Goal: Task Accomplishment & Management: Manage account settings

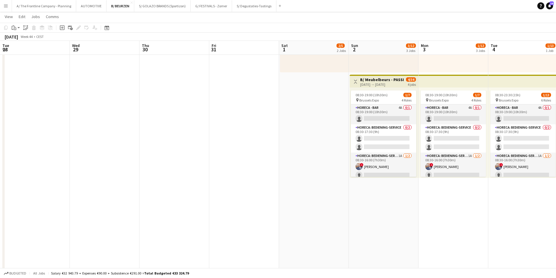
scroll to position [106, 0]
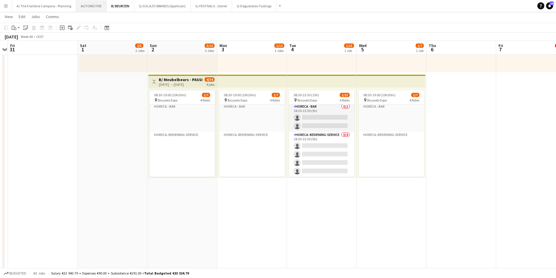
click at [91, 9] on button "AUTOMOTIVE Close" at bounding box center [91, 5] width 30 height 11
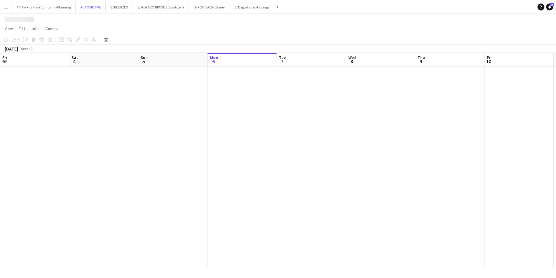
scroll to position [0, 140]
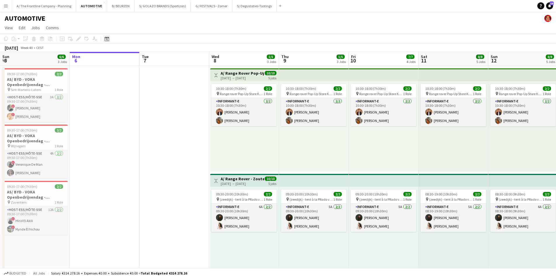
click at [106, 41] on icon "Date picker" at bounding box center [107, 38] width 5 height 5
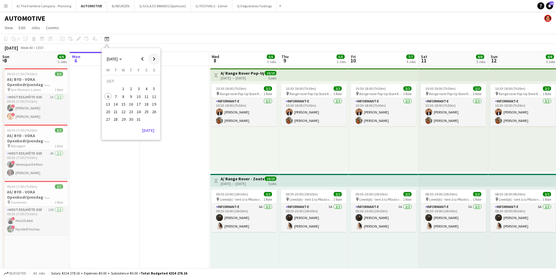
click at [155, 60] on span "Next month" at bounding box center [154, 59] width 12 height 12
click at [122, 91] on span "7" at bounding box center [123, 90] width 7 height 7
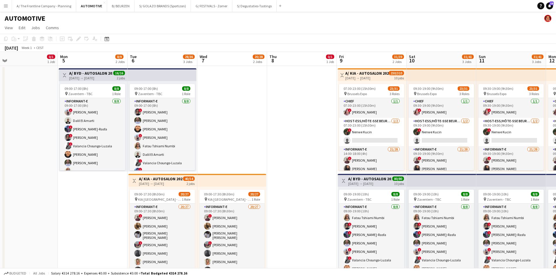
scroll to position [0, 146]
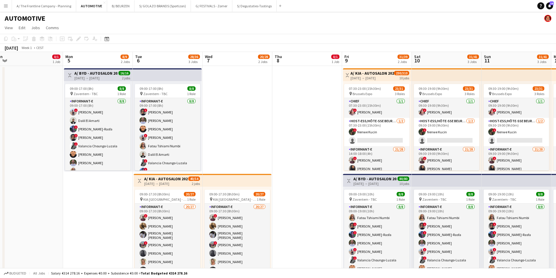
drag, startPoint x: 179, startPoint y: 128, endPoint x: 234, endPoint y: 120, distance: 55.1
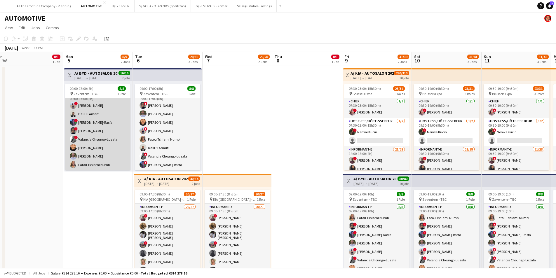
scroll to position [0, 0]
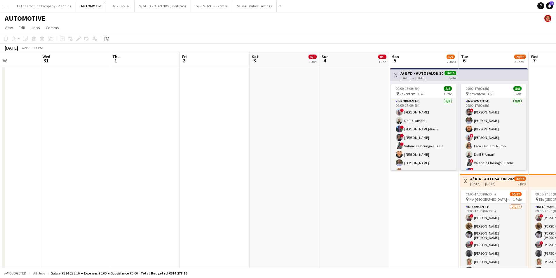
drag, startPoint x: 29, startPoint y: 109, endPoint x: 356, endPoint y: 90, distance: 326.7
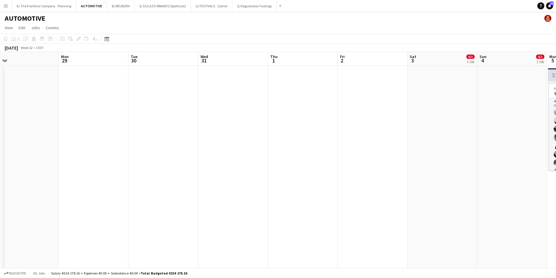
drag, startPoint x: 233, startPoint y: 111, endPoint x: 360, endPoint y: 106, distance: 127.4
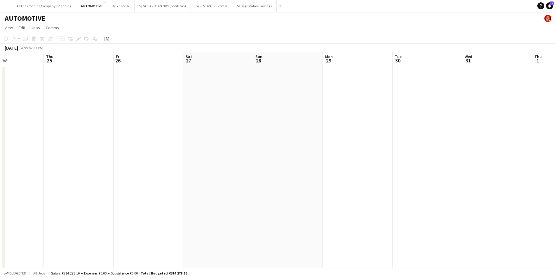
drag, startPoint x: 131, startPoint y: 138, endPoint x: 378, endPoint y: 125, distance: 246.8
drag, startPoint x: 368, startPoint y: 152, endPoint x: 373, endPoint y: 153, distance: 4.8
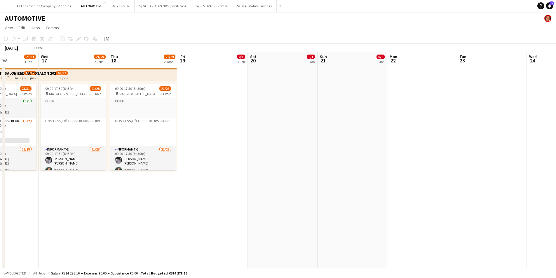
drag, startPoint x: 56, startPoint y: 176, endPoint x: 346, endPoint y: 171, distance: 290.6
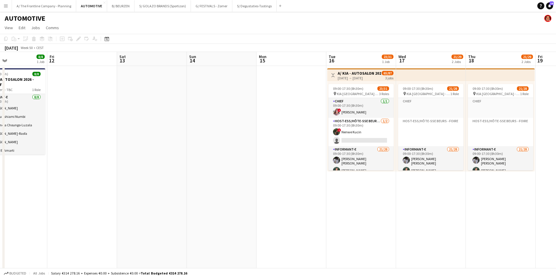
drag, startPoint x: 233, startPoint y: 164, endPoint x: 274, endPoint y: 168, distance: 40.9
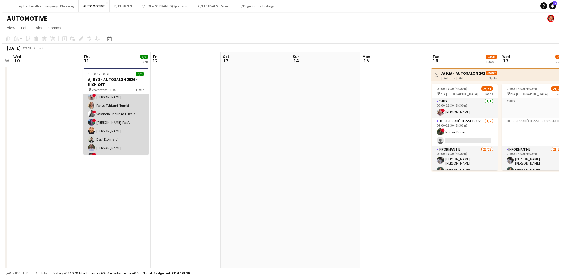
scroll to position [18, 0]
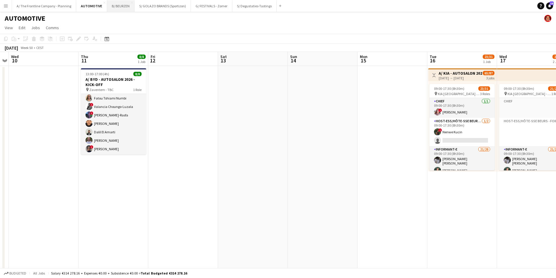
click at [114, 6] on button "B/ BEURZEN Close" at bounding box center [120, 5] width 27 height 11
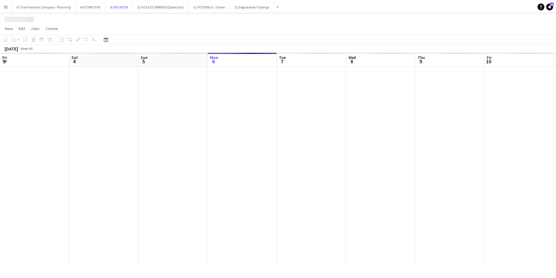
scroll to position [0, 140]
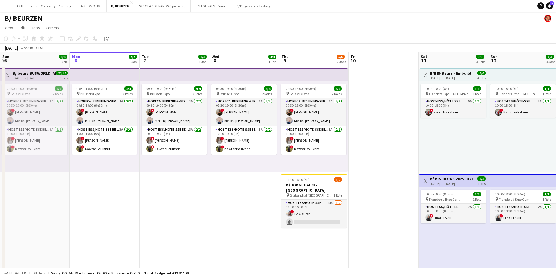
click at [142, 19] on div "B/ BEURZEN" at bounding box center [278, 17] width 556 height 11
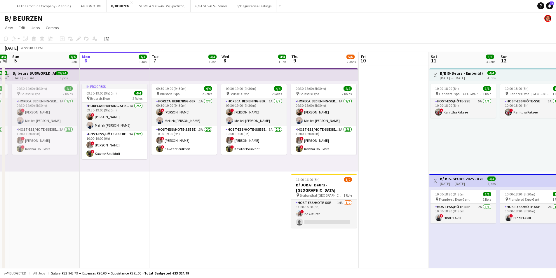
scroll to position [0, 179]
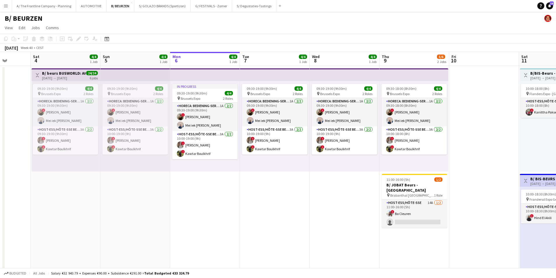
drag, startPoint x: 174, startPoint y: 183, endPoint x: 195, endPoint y: 181, distance: 20.8
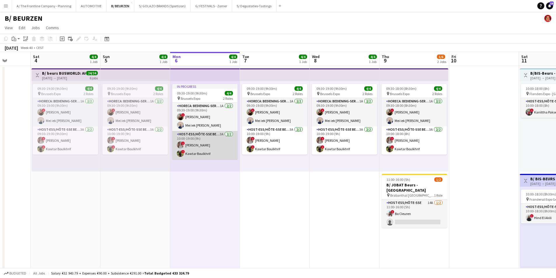
click at [206, 150] on app-card-role "Host-ess/Hôte-sse Beurs - Foire 3A [DATE] 10:00-19:00 (9h) ! elke van den Broec…" at bounding box center [204, 145] width 65 height 28
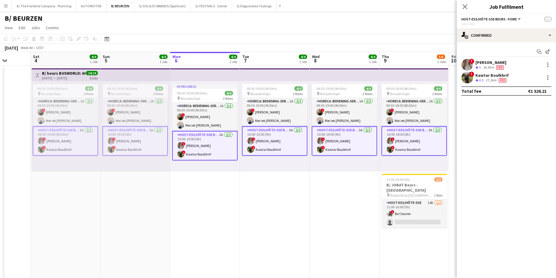
click at [210, 148] on app-card-role "Host-ess/Hôte-sse Beurs - Foire 3A [DATE] 10:00-19:00 (9h) ! elke van den Broec…" at bounding box center [204, 145] width 65 height 29
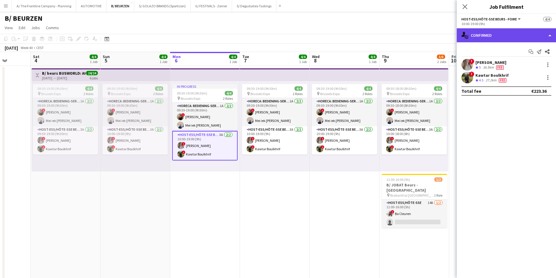
click at [499, 37] on div "single-neutral-actions-check-2 Confirmed" at bounding box center [506, 35] width 99 height 14
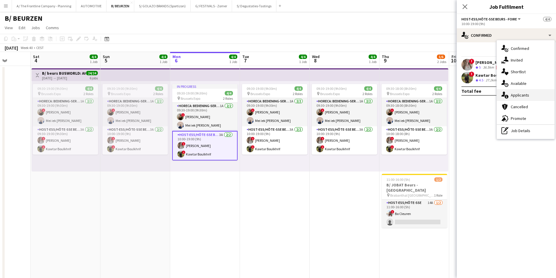
click at [510, 97] on div "single-neutral-actions-information Applicants" at bounding box center [526, 95] width 58 height 12
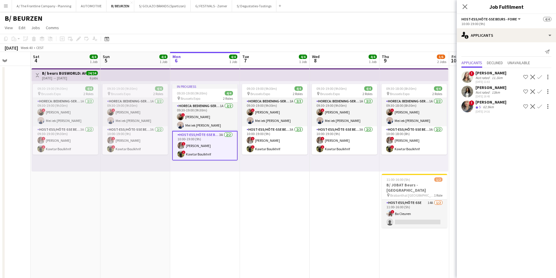
click at [489, 90] on div "[PERSON_NAME]" at bounding box center [491, 87] width 31 height 5
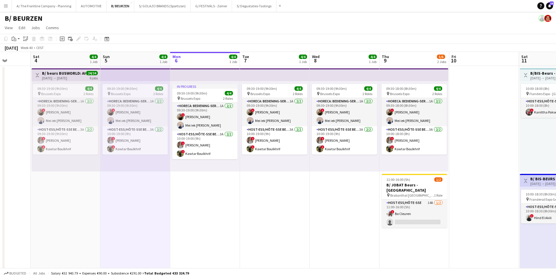
click at [124, 79] on app-top-bar at bounding box center [135, 74] width 70 height 13
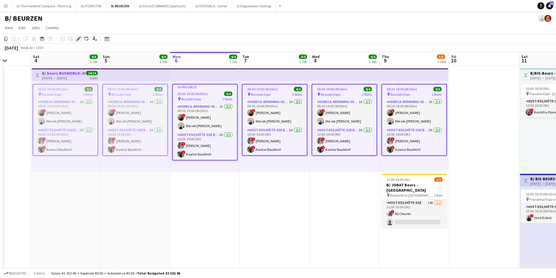
click at [79, 41] on div "Edit" at bounding box center [78, 38] width 7 height 7
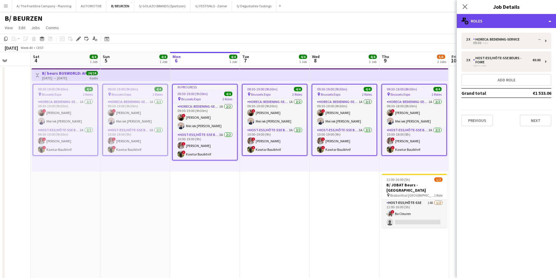
click at [492, 22] on div "multiple-users-add Roles" at bounding box center [506, 21] width 99 height 14
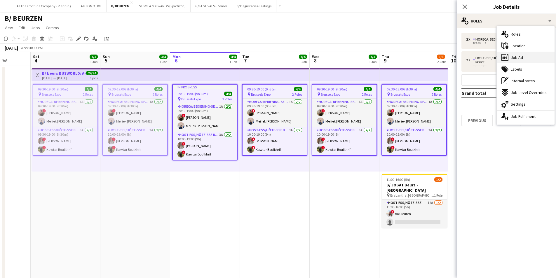
click at [524, 59] on div "ads-window Job Ad" at bounding box center [526, 58] width 58 height 12
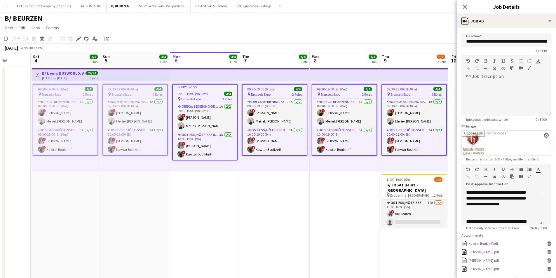
scroll to position [48, 0]
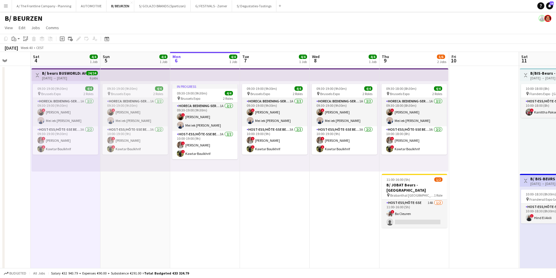
drag, startPoint x: 124, startPoint y: 193, endPoint x: 152, endPoint y: 190, distance: 28.7
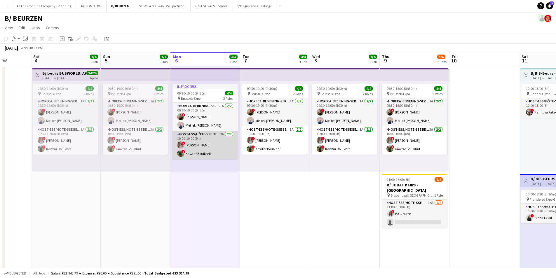
click at [202, 145] on app-card-role "Host-ess/Hôte-sse Beurs - Foire 3A [DATE] 10:00-19:00 (9h) ! elke van den Broec…" at bounding box center [205, 145] width 65 height 28
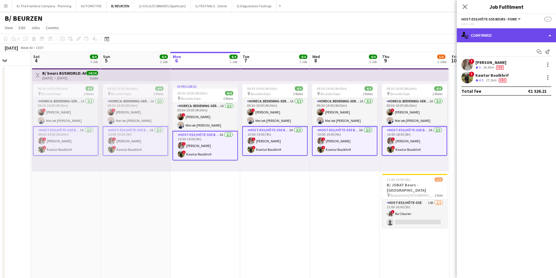
click at [504, 36] on div "single-neutral-actions-check-2 Confirmed" at bounding box center [506, 35] width 99 height 14
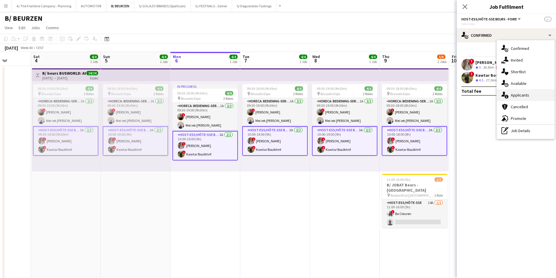
click at [519, 97] on span "Applicants" at bounding box center [520, 95] width 18 height 5
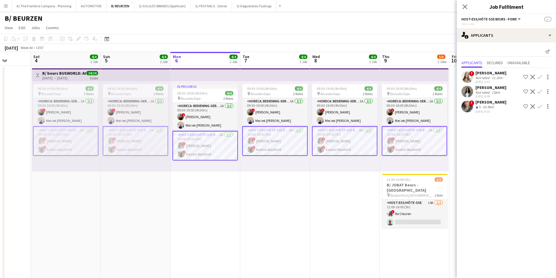
click at [484, 78] on div "Not rated" at bounding box center [483, 78] width 15 height 4
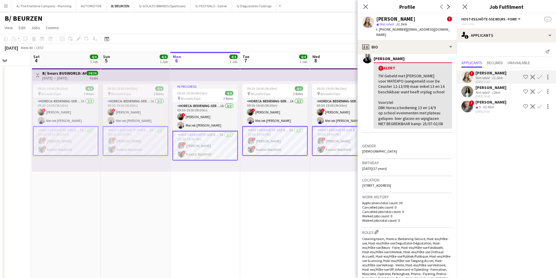
scroll to position [117, 0]
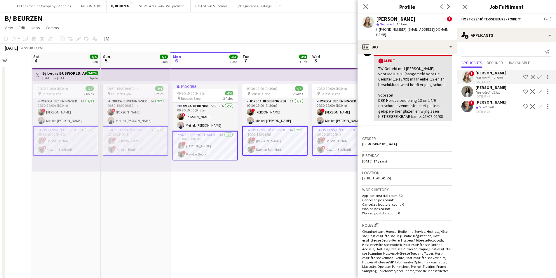
click at [213, 151] on app-card-role "Host-ess/Hôte-sse Beurs - Foire 3A [DATE] 10:00-19:00 (9h) ! elke van den Broec…" at bounding box center [205, 145] width 65 height 29
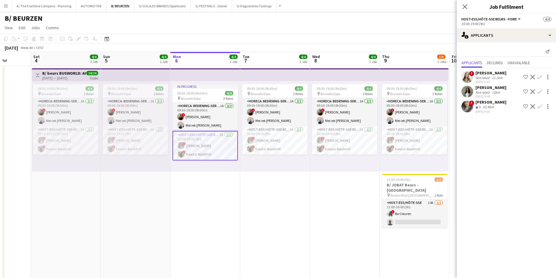
click at [478, 74] on div "[PERSON_NAME]" at bounding box center [491, 72] width 31 height 5
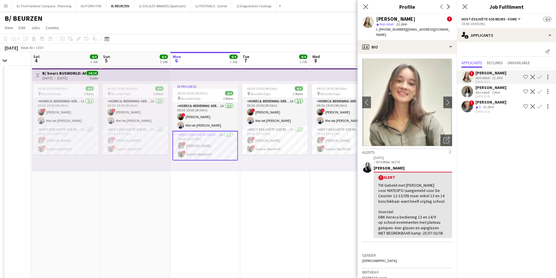
click at [483, 91] on div "Not rated" at bounding box center [483, 92] width 15 height 4
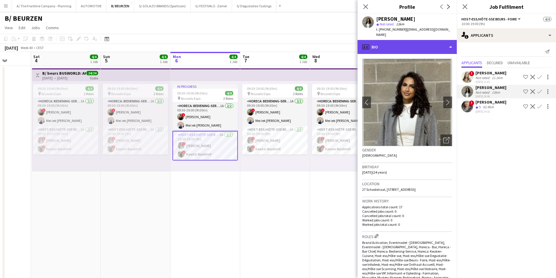
click at [410, 48] on div "profile Bio" at bounding box center [407, 47] width 99 height 14
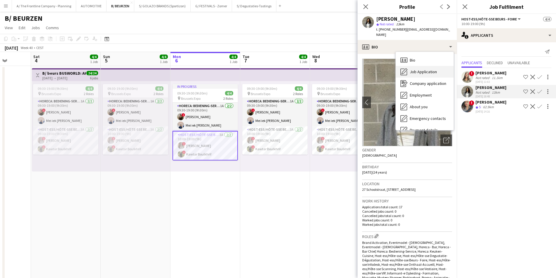
click at [413, 69] on span "Job Application" at bounding box center [423, 71] width 27 height 5
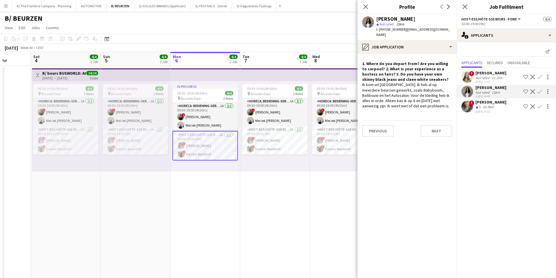
click at [203, 152] on app-card-role "Host-ess/Hôte-sse Beurs - Foire 3A [DATE] 10:00-19:00 (9h) ! elke van den Broec…" at bounding box center [205, 145] width 65 height 29
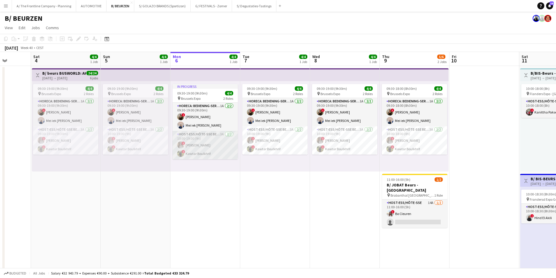
click at [210, 145] on app-card-role "Host-ess/Hôte-sse Beurs - Foire 3A [DATE] 10:00-19:00 (9h) ! elke van den Broec…" at bounding box center [205, 145] width 65 height 28
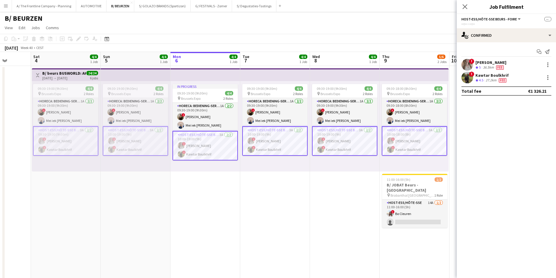
click at [210, 145] on app-card-role "Host-ess/Hôte-sse Beurs - Foire 3A [DATE] 10:00-19:00 (9h) ! elke van den Broec…" at bounding box center [205, 145] width 65 height 29
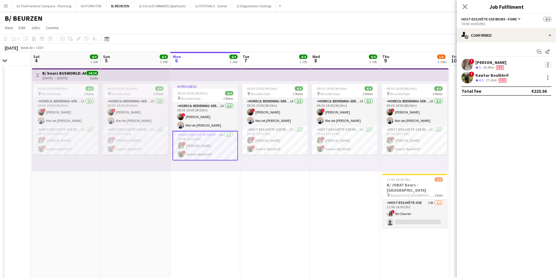
click at [551, 64] on div at bounding box center [548, 64] width 7 height 7
click at [486, 72] on div at bounding box center [278, 139] width 556 height 278
click at [485, 65] on div "[PERSON_NAME]" at bounding box center [491, 62] width 31 height 5
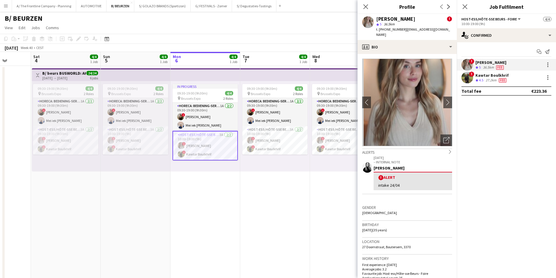
click at [412, 32] on div "elke van den Broeck ! star 5 36.5km t. [PHONE_NUMBER] | [EMAIL_ADDRESS][DOMAIN_…" at bounding box center [407, 27] width 99 height 26
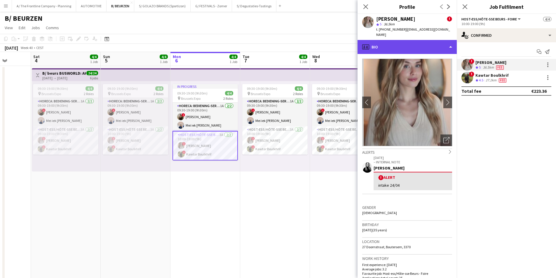
click at [412, 40] on div "profile Bio" at bounding box center [407, 47] width 99 height 14
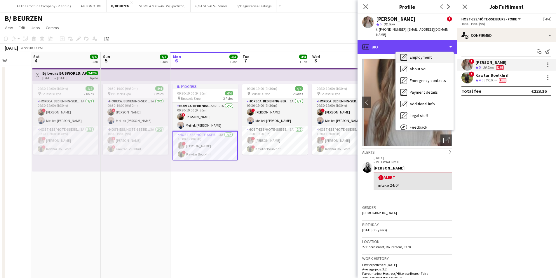
scroll to position [43, 0]
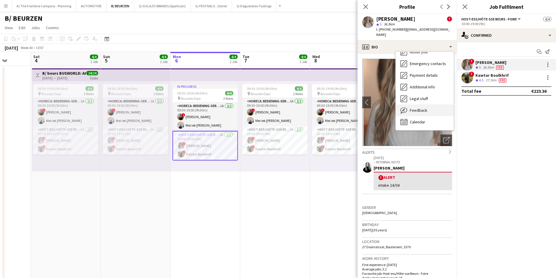
click at [420, 108] on span "Feedback" at bounding box center [419, 110] width 18 height 5
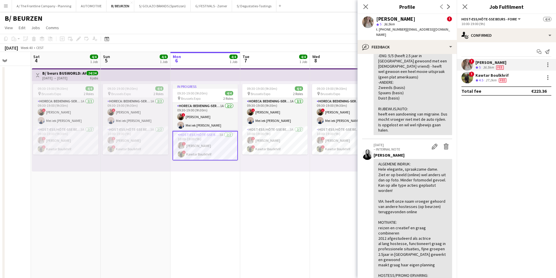
scroll to position [392, 0]
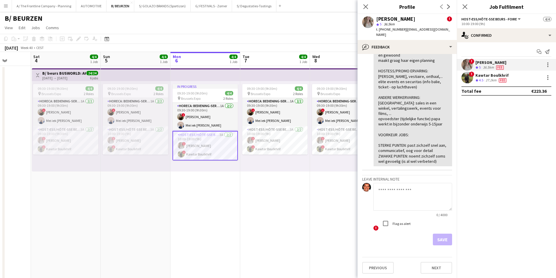
click at [392, 199] on textarea at bounding box center [412, 197] width 79 height 28
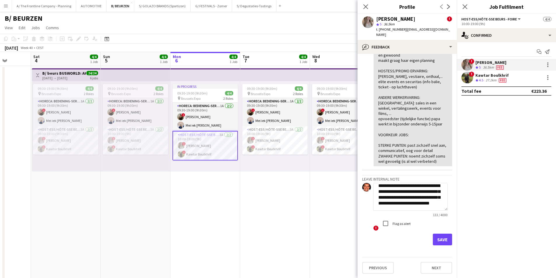
scroll to position [12, 0]
type textarea "**********"
click at [437, 243] on button "Save" at bounding box center [442, 240] width 19 height 12
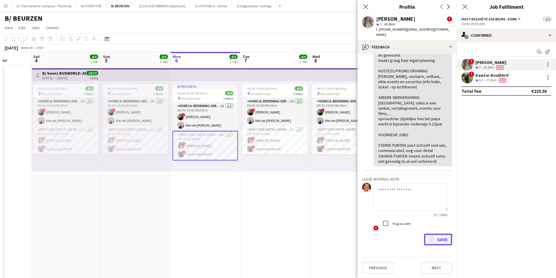
scroll to position [0, 0]
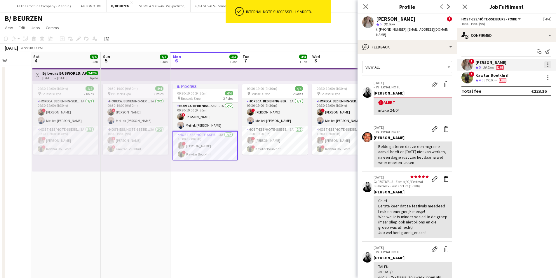
click at [547, 64] on div at bounding box center [548, 64] width 7 height 7
click at [526, 122] on button "Remove" at bounding box center [529, 118] width 46 height 14
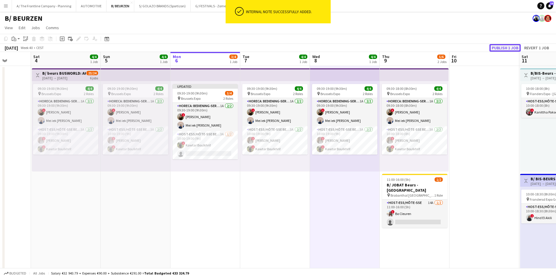
click at [520, 47] on button "Publish 1 job" at bounding box center [505, 48] width 31 height 8
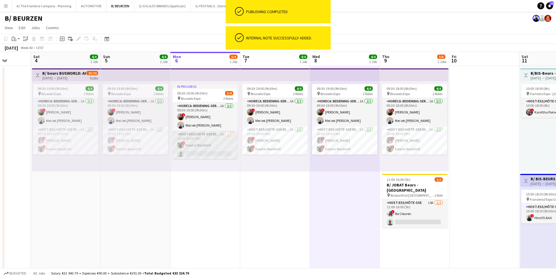
click at [210, 145] on app-card-role "Host-ess/Hôte-sse Beurs - Foire 3A [DATE] 10:00-19:00 (9h) ! Kawtar Boulkhrif s…" at bounding box center [205, 145] width 65 height 28
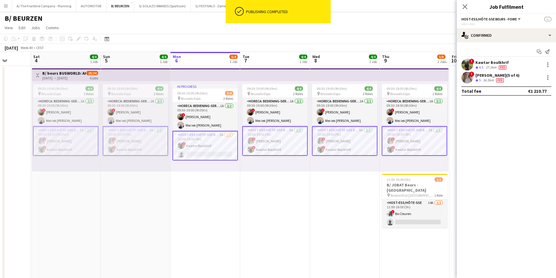
click at [209, 146] on app-card-role "Host-ess/Hôte-sse Beurs - Foire 3A [DATE] 10:00-19:00 (9h) ! Kawtar Boulkhrif s…" at bounding box center [205, 145] width 65 height 29
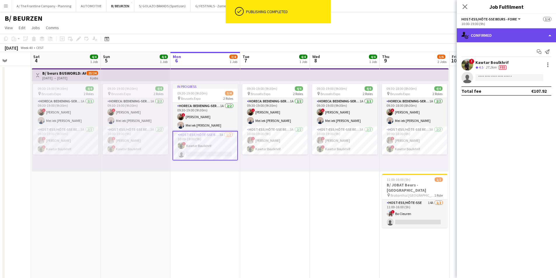
click at [490, 39] on div "single-neutral-actions-check-2 Confirmed" at bounding box center [506, 35] width 99 height 14
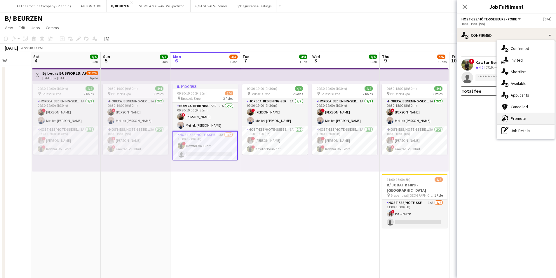
click at [509, 117] on div "advertising-megaphone Promote" at bounding box center [526, 119] width 58 height 12
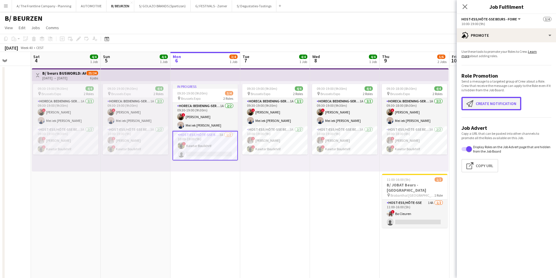
click at [483, 100] on button "Create notification Create notification" at bounding box center [492, 103] width 60 height 13
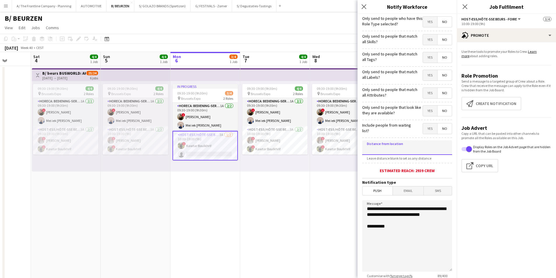
click at [408, 145] on input at bounding box center [407, 147] width 90 height 15
type input "*****"
drag, startPoint x: 398, startPoint y: 217, endPoint x: 304, endPoint y: 197, distance: 96.2
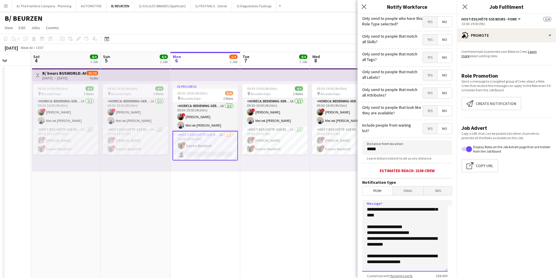
scroll to position [43, 0]
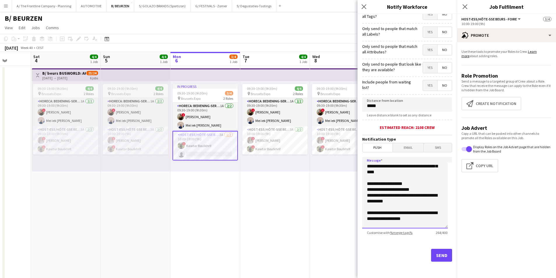
type textarea "**********"
click at [433, 251] on button "Send" at bounding box center [441, 255] width 21 height 13
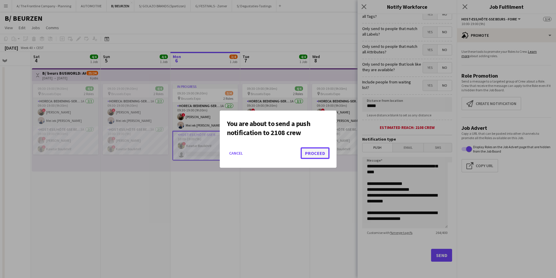
click at [316, 154] on button "Proceed" at bounding box center [315, 153] width 29 height 12
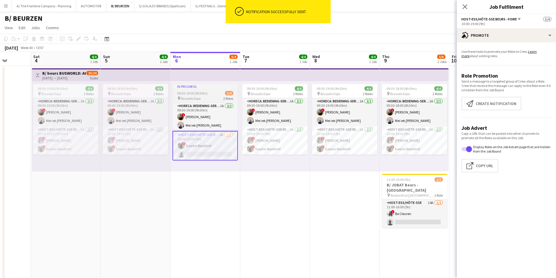
click at [207, 96] on div "pin Brussels Expo 2 Roles" at bounding box center [205, 98] width 65 height 5
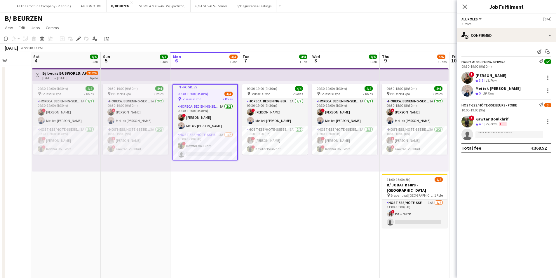
click at [203, 91] on app-job-card "In progress 09:30-19:00 (9h30m) 3/4 pin Brussels Expo 2 Roles Horeca: Bediening…" at bounding box center [205, 122] width 65 height 76
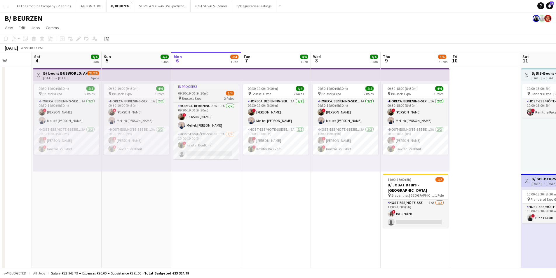
click at [201, 91] on span "09:30-19:00 (9h30m)" at bounding box center [193, 93] width 30 height 4
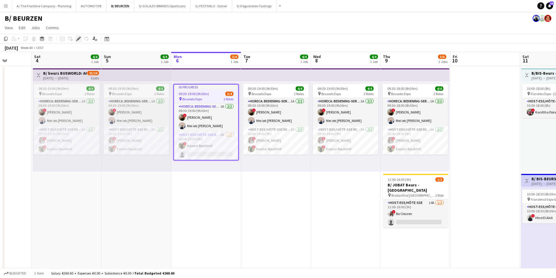
click at [77, 39] on icon "Edit" at bounding box center [78, 38] width 5 height 5
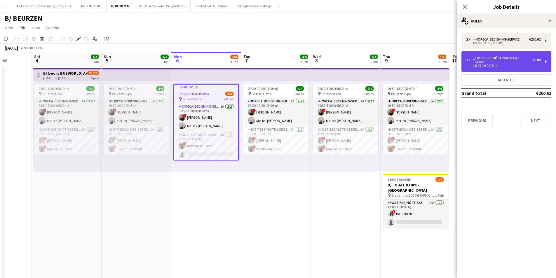
click at [503, 64] on div "10:00-19:00 (9h)" at bounding box center [503, 65] width 74 height 3
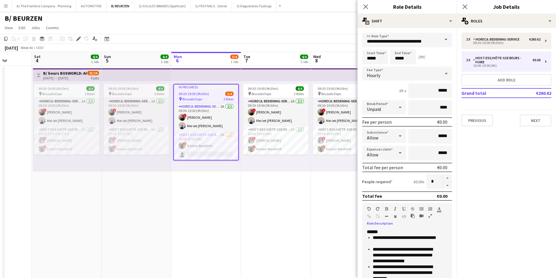
click at [406, 244] on li "**********" at bounding box center [406, 241] width 66 height 12
copy div "**********"
click at [510, 75] on button "Add role" at bounding box center [507, 80] width 90 height 12
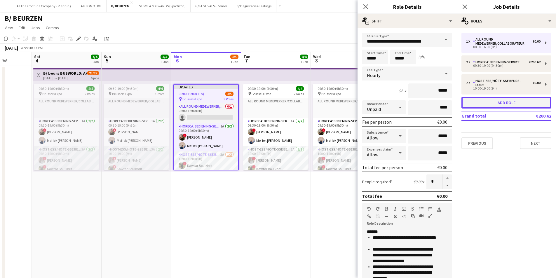
type input "**********"
type input "*****"
type input "***"
type input "*"
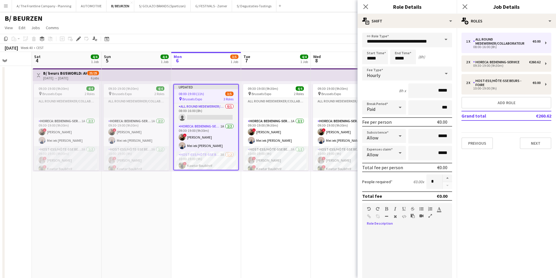
click at [402, 243] on div at bounding box center [407, 264] width 90 height 70
paste div
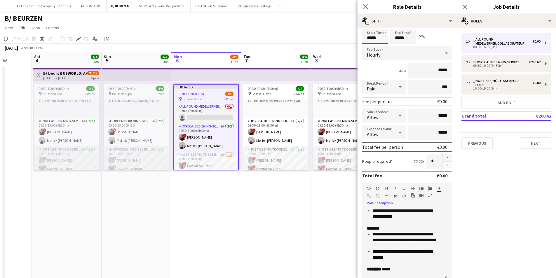
click at [367, 38] on input "*****" at bounding box center [375, 36] width 26 height 15
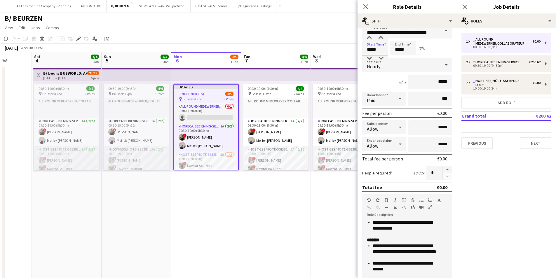
scroll to position [0, 0]
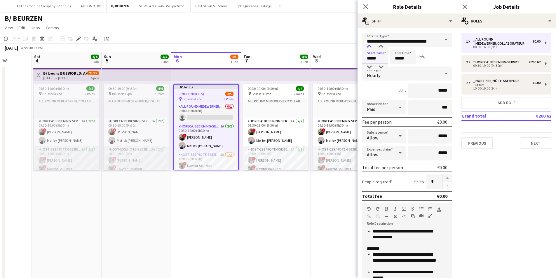
click at [371, 47] on div at bounding box center [370, 47] width 12 height 6
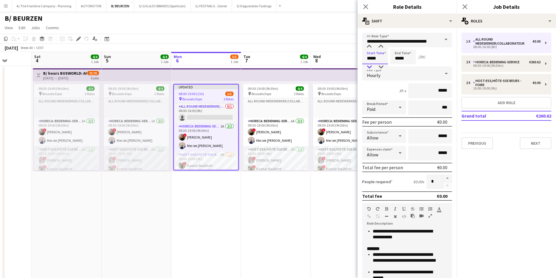
type input "*****"
click at [368, 67] on div at bounding box center [370, 67] width 12 height 6
drag, startPoint x: 403, startPoint y: 57, endPoint x: 395, endPoint y: 51, distance: 10.0
click at [401, 56] on input "*****" at bounding box center [403, 57] width 26 height 15
click at [399, 47] on div at bounding box center [398, 47] width 12 height 6
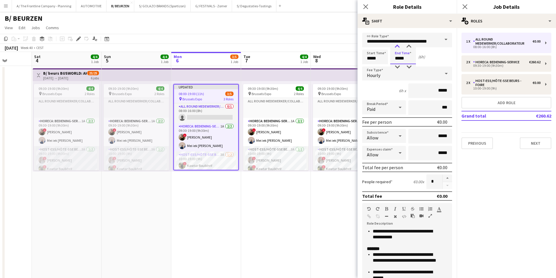
click at [399, 47] on div at bounding box center [398, 47] width 12 height 6
type input "*****"
click at [399, 47] on div at bounding box center [398, 47] width 12 height 6
click at [388, 107] on div "Paid" at bounding box center [378, 107] width 32 height 14
drag, startPoint x: 385, startPoint y: 135, endPoint x: 394, endPoint y: 128, distance: 11.6
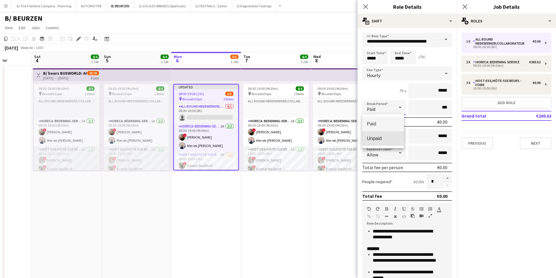
click at [386, 135] on mat-option "Unpaid" at bounding box center [383, 138] width 42 height 15
drag, startPoint x: 430, startPoint y: 107, endPoint x: 450, endPoint y: 107, distance: 20.4
click at [450, 107] on form "**********" at bounding box center [407, 214] width 99 height 363
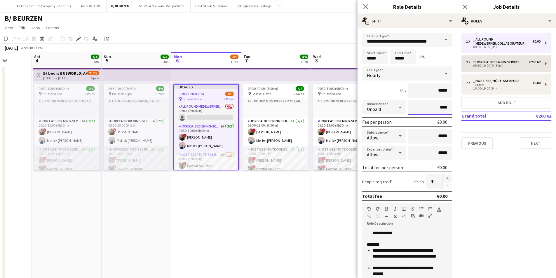
type input "****"
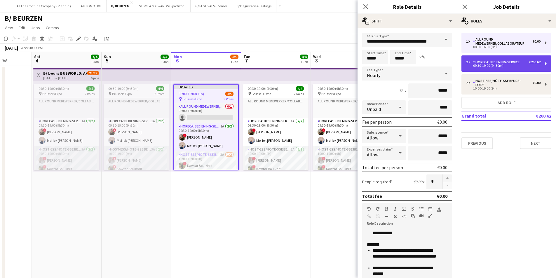
click at [484, 59] on div "2 x Horeca: Bediening-Service €260.62 09:30-19:00 (9h30m)" at bounding box center [507, 63] width 90 height 16
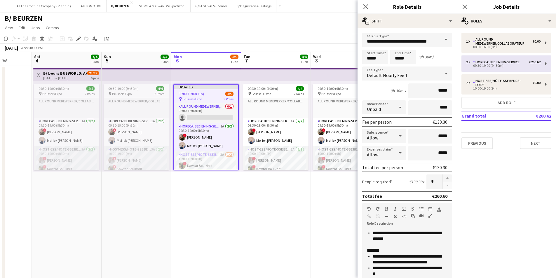
type input "**********"
type input "*****"
type input "******"
type input "****"
type input "*"
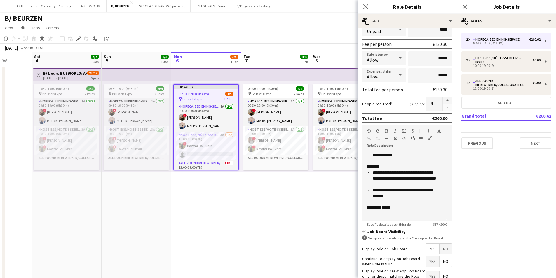
scroll to position [117, 0]
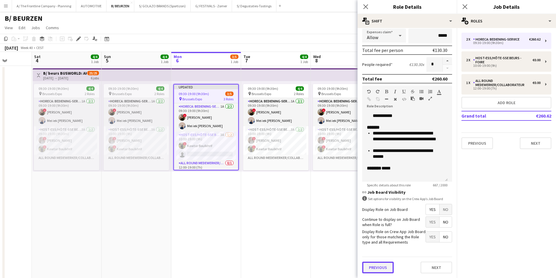
click at [374, 270] on button "Previous" at bounding box center [378, 268] width 32 height 12
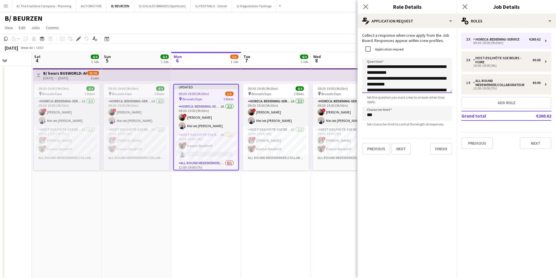
click at [393, 86] on textarea "**********" at bounding box center [407, 75] width 90 height 35
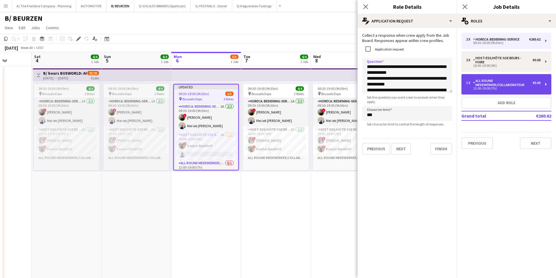
click at [514, 87] on div "12:00-19:00 (7h)" at bounding box center [503, 88] width 74 height 3
type input "**********"
type input "*****"
type input "****"
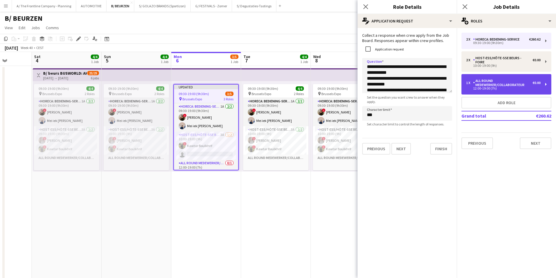
type input "*"
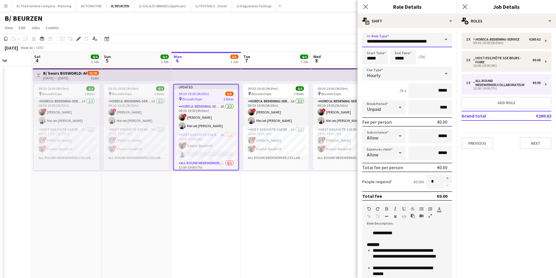
click at [403, 43] on input "**********" at bounding box center [407, 40] width 90 height 15
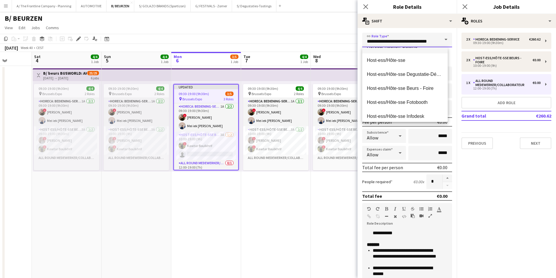
scroll to position [204, 0]
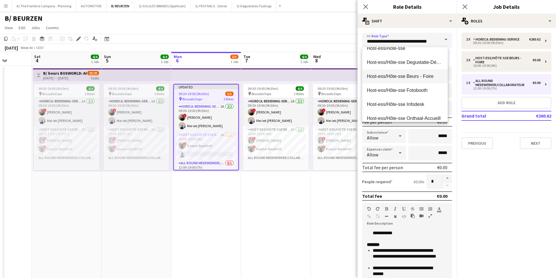
click at [388, 80] on mat-option "Host-ess/Hôte-sse Beurs - Foire" at bounding box center [405, 76] width 86 height 14
type input "**********"
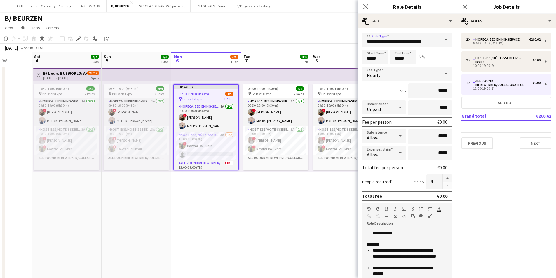
scroll to position [117, 0]
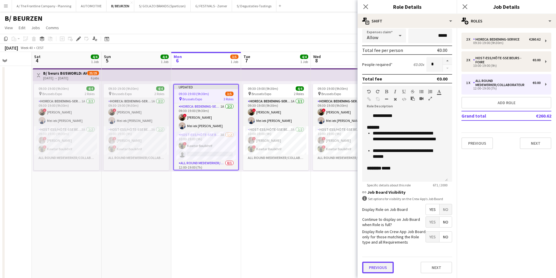
click at [371, 262] on button "Previous" at bounding box center [378, 268] width 32 height 12
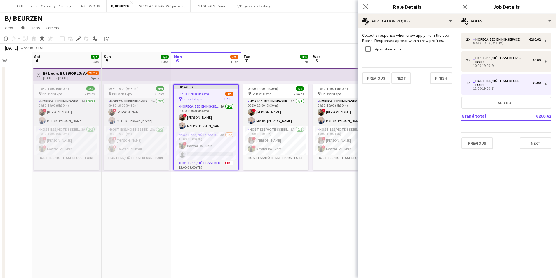
scroll to position [0, 0]
click at [382, 51] on div "Application request" at bounding box center [383, 49] width 42 height 12
click at [383, 48] on label "Application request" at bounding box center [389, 49] width 30 height 4
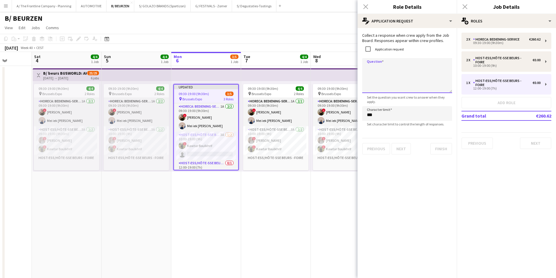
click at [381, 88] on textarea "Question" at bounding box center [407, 75] width 90 height 35
paste textarea "**********"
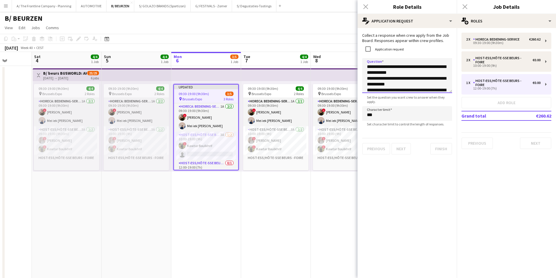
scroll to position [7, 0]
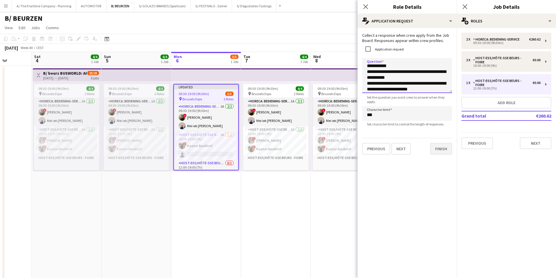
type textarea "**********"
click at [441, 155] on button "Finish" at bounding box center [441, 149] width 22 height 12
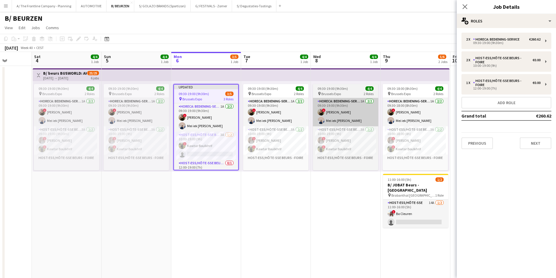
drag, startPoint x: 255, startPoint y: 204, endPoint x: 350, endPoint y: 121, distance: 126.0
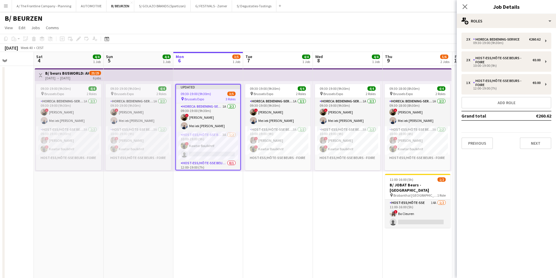
click at [388, 46] on div "[DATE] Week 40 • CEST Publish 1 job Revert 1 job" at bounding box center [278, 48] width 556 height 8
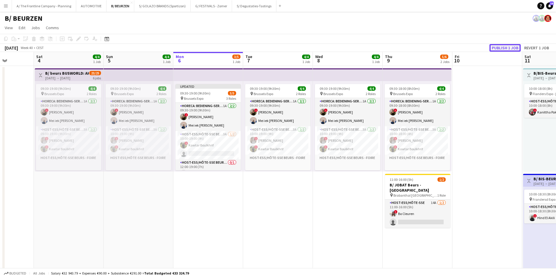
click at [511, 47] on button "Publish 1 job" at bounding box center [505, 48] width 31 height 8
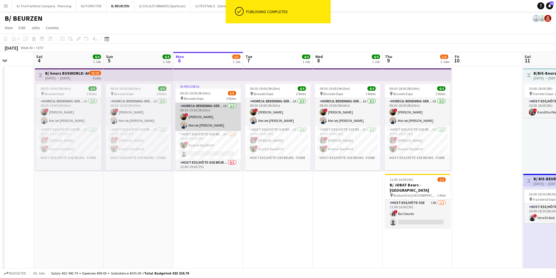
scroll to position [4, 0]
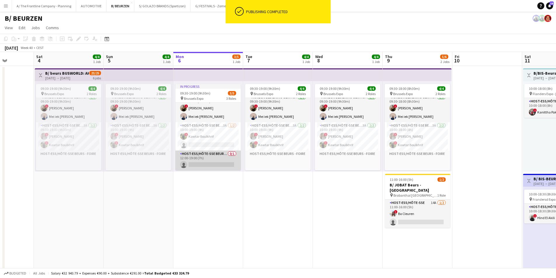
click at [210, 162] on app-card-role "Host-ess/Hôte-sse Beurs - Foire 0/1 12:00-19:00 (7h) single-neutral-actions" at bounding box center [207, 161] width 65 height 20
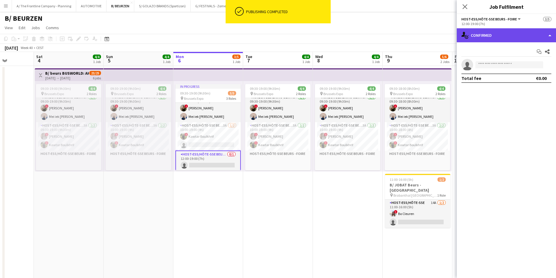
click at [493, 37] on div "single-neutral-actions-check-2 Confirmed" at bounding box center [506, 35] width 99 height 14
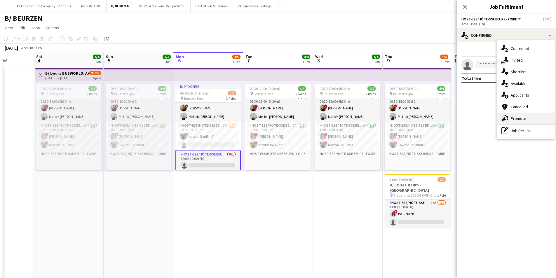
click at [509, 120] on div "advertising-megaphone Promote" at bounding box center [526, 119] width 58 height 12
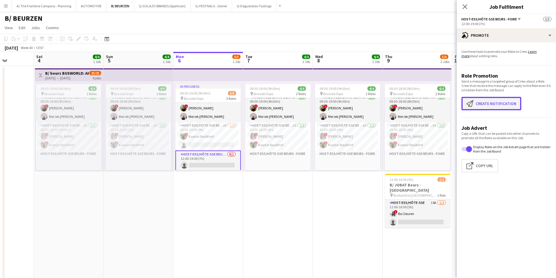
click at [482, 102] on button "Create notification Create notification" at bounding box center [492, 103] width 60 height 13
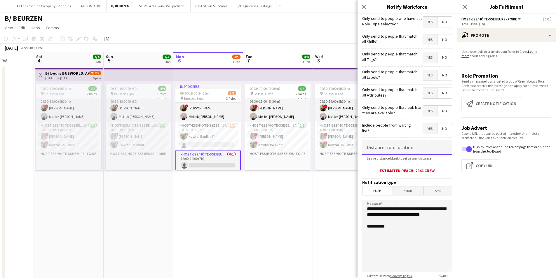
click at [399, 151] on input at bounding box center [407, 147] width 90 height 15
type input "*****"
drag, startPoint x: 404, startPoint y: 219, endPoint x: 329, endPoint y: 210, distance: 75.8
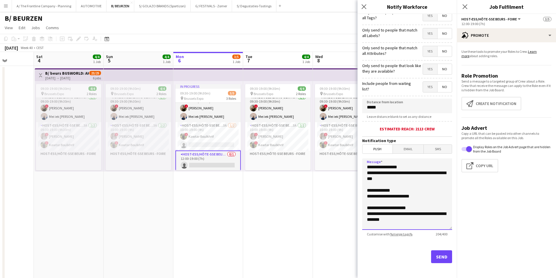
scroll to position [43, 0]
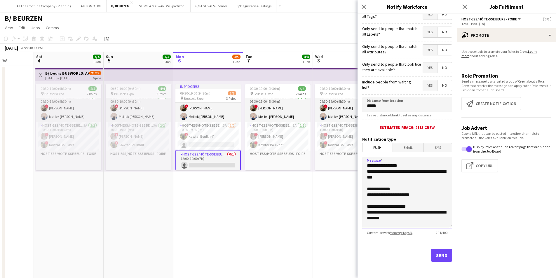
click at [418, 206] on textarea "**********" at bounding box center [407, 193] width 90 height 72
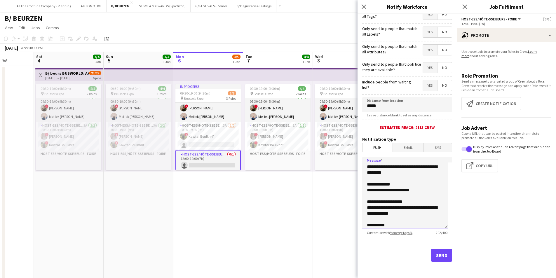
scroll to position [7, 0]
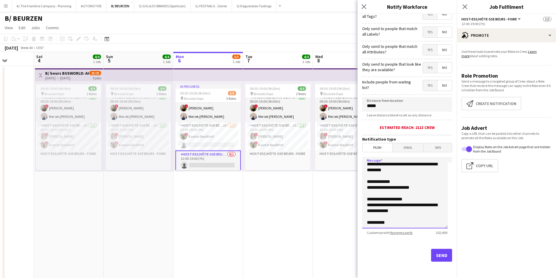
click at [404, 199] on textarea "**********" at bounding box center [405, 193] width 86 height 72
type textarea "**********"
click at [438, 254] on button "Send" at bounding box center [441, 255] width 21 height 13
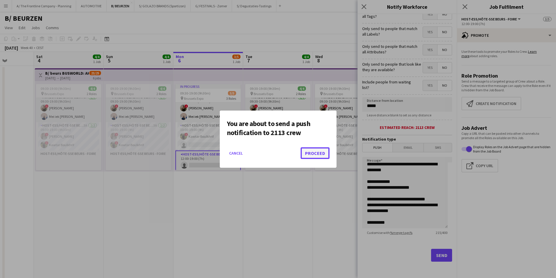
click at [317, 155] on button "Proceed" at bounding box center [315, 153] width 29 height 12
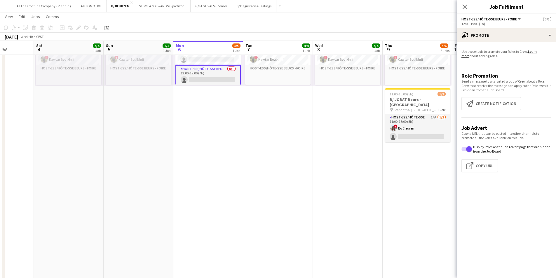
scroll to position [0, 0]
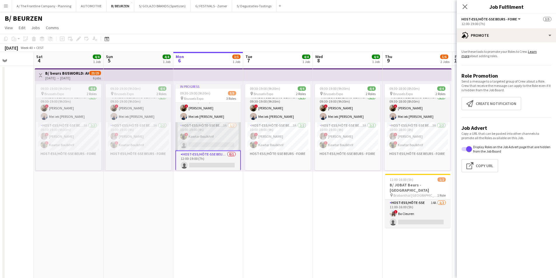
click at [222, 135] on app-card-role "Host-ess/Hôte-sse Beurs - Foire 3A [DATE] 10:00-19:00 (9h) ! Kawtar Boulkhrif s…" at bounding box center [207, 136] width 65 height 28
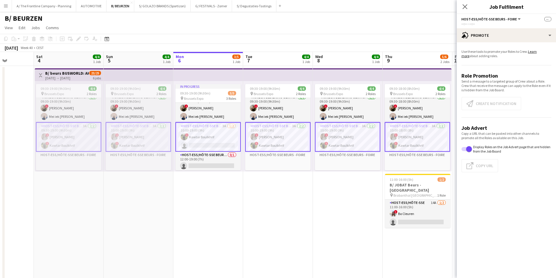
click at [194, 147] on app-card-role "Host-ess/Hôte-sse Beurs - Foire 3A [DATE] 10:00-19:00 (9h) ! Kawtar Boulkhrif s…" at bounding box center [207, 136] width 65 height 29
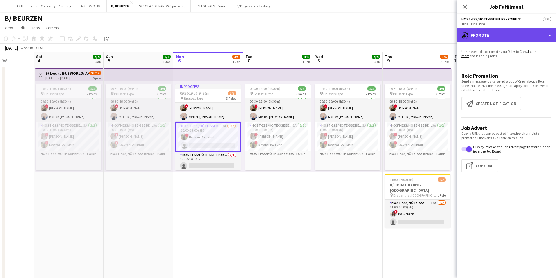
click at [509, 32] on div "advertising-megaphone Promote" at bounding box center [506, 35] width 99 height 14
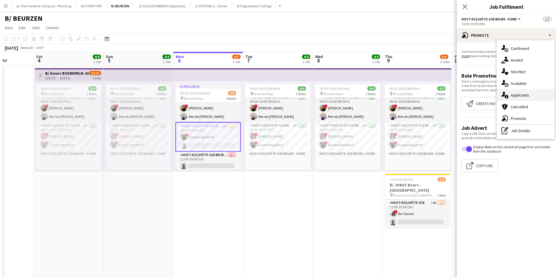
click at [515, 96] on span "Applicants" at bounding box center [520, 95] width 18 height 5
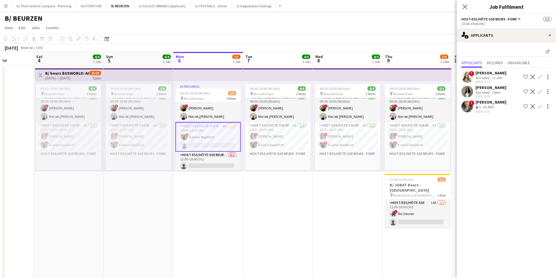
click at [540, 90] on app-icon "Confirm" at bounding box center [540, 91] width 5 height 5
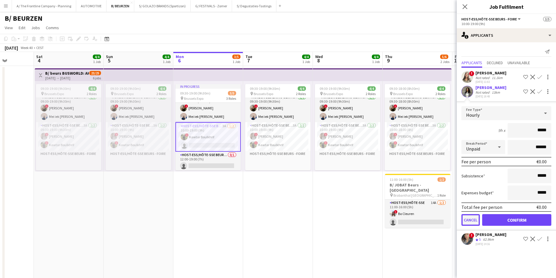
click at [472, 224] on button "Cancel" at bounding box center [471, 220] width 18 height 12
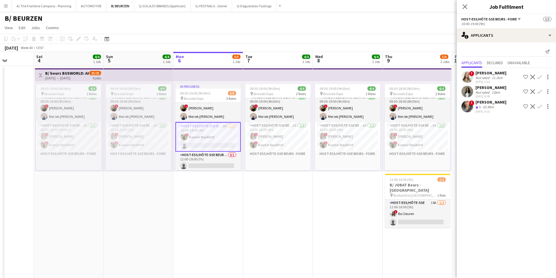
click at [532, 92] on app-icon "Decline" at bounding box center [533, 91] width 5 height 5
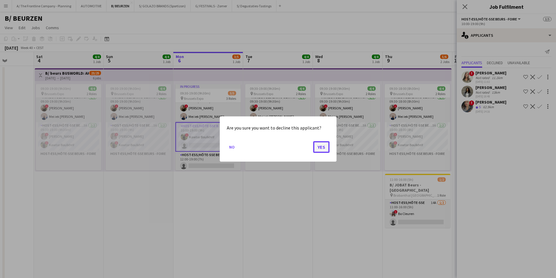
click at [322, 148] on button "Yes" at bounding box center [321, 147] width 16 height 12
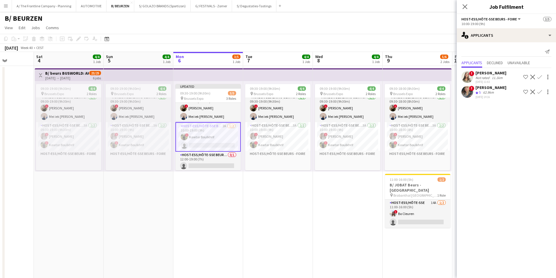
click at [533, 76] on app-icon "Decline" at bounding box center [533, 77] width 5 height 5
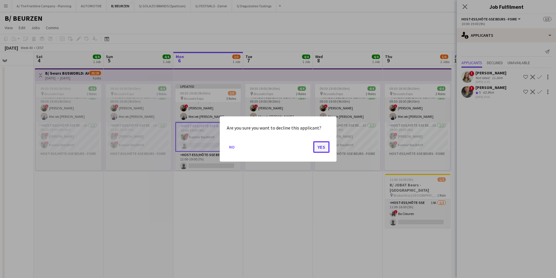
click at [321, 149] on button "Yes" at bounding box center [321, 147] width 16 height 12
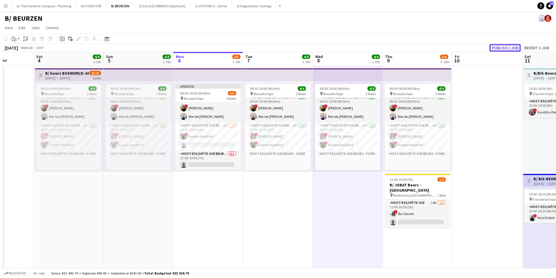
click at [496, 50] on button "Publish 1 job" at bounding box center [505, 48] width 31 height 8
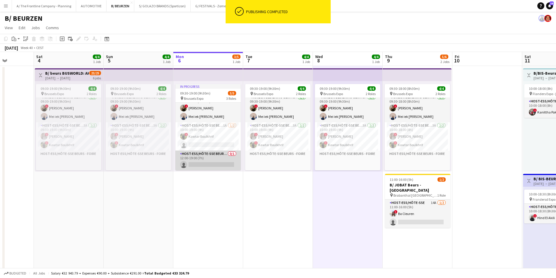
click at [211, 165] on app-card-role "Host-ess/Hôte-sse Beurs - Foire 0/1 12:00-19:00 (7h) single-neutral-actions" at bounding box center [207, 161] width 65 height 20
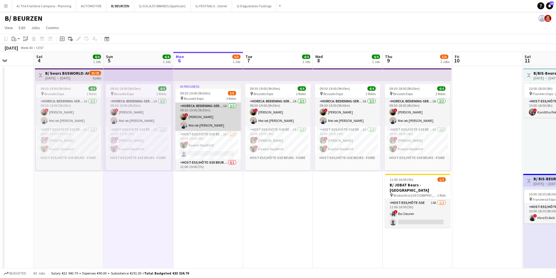
click at [204, 113] on app-card-role "Horeca: Bediening-Service 1A [DATE] 09:30-19:00 (9h30m) ! [PERSON_NAME] iek [PE…" at bounding box center [207, 117] width 65 height 28
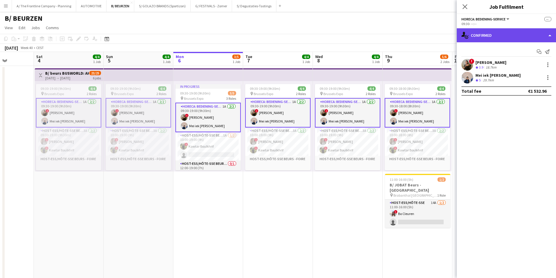
click at [508, 36] on div "single-neutral-actions-check-2 Confirmed" at bounding box center [506, 35] width 99 height 14
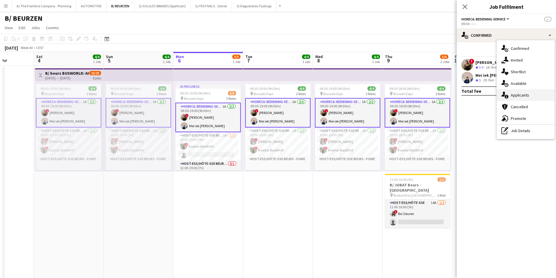
click at [519, 97] on span "Applicants" at bounding box center [520, 95] width 18 height 5
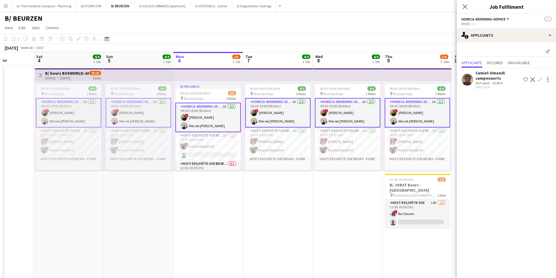
click at [488, 82] on div "Not rated" at bounding box center [483, 83] width 15 height 4
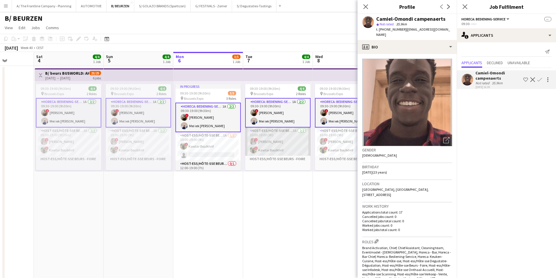
scroll to position [0, 175]
click at [280, 143] on app-card-role "Host-ess/Hôte-sse Beurs - Foire 3A [DATE] 10:00-19:00 (9h) ! elke van den Broec…" at bounding box center [278, 142] width 65 height 28
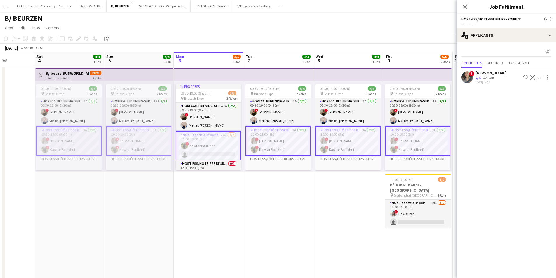
click at [486, 76] on div "62.9km" at bounding box center [488, 78] width 13 height 5
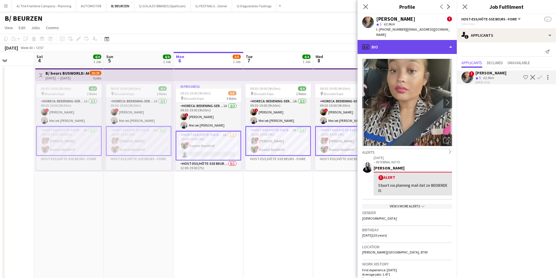
click at [408, 42] on div "profile Bio" at bounding box center [407, 47] width 99 height 14
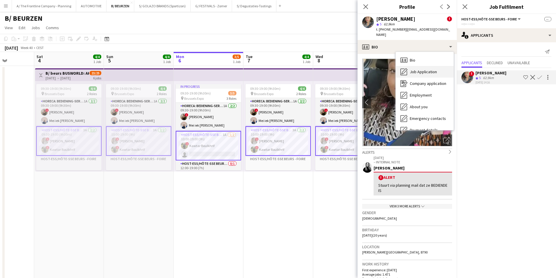
click at [409, 66] on div "Job Application Job Application" at bounding box center [425, 72] width 58 height 12
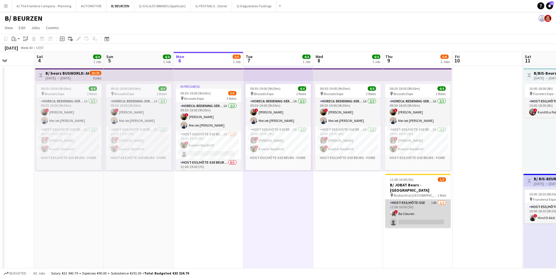
click at [416, 210] on app-card-role "Host-ess/Hôte-sse 14A [DATE] 11:00-16:00 (5h) ! [PERSON_NAME] single-neutral-ac…" at bounding box center [417, 214] width 65 height 28
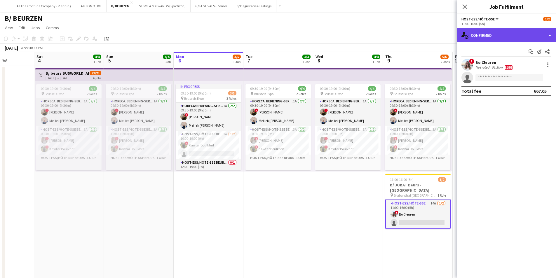
click at [507, 36] on div "single-neutral-actions-check-2 Confirmed" at bounding box center [506, 35] width 99 height 14
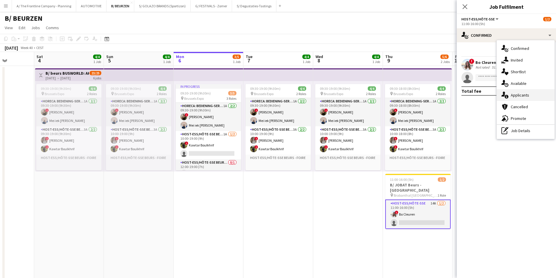
click at [521, 95] on span "Applicants" at bounding box center [520, 95] width 18 height 5
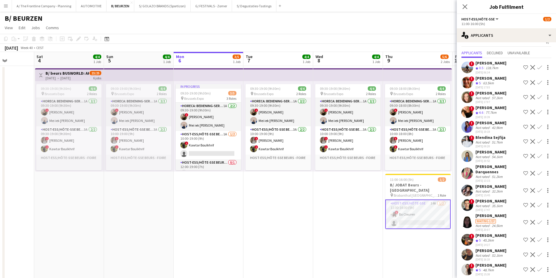
scroll to position [14, 0]
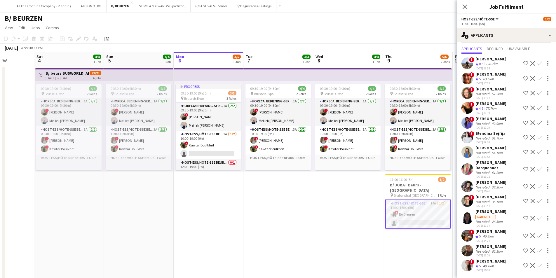
click at [486, 267] on div "48.7km" at bounding box center [488, 266] width 13 height 5
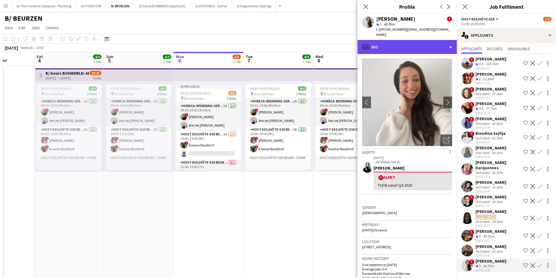
click at [405, 40] on div "profile Bio" at bounding box center [407, 47] width 99 height 14
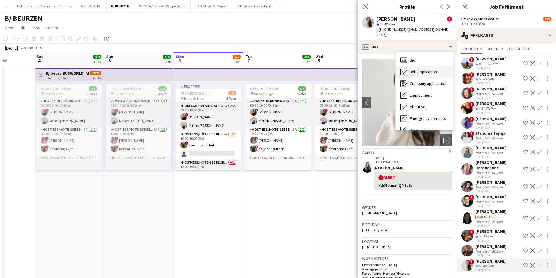
click at [413, 69] on span "Job Application" at bounding box center [423, 71] width 27 height 5
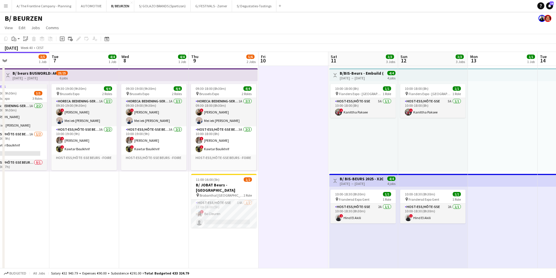
drag, startPoint x: 481, startPoint y: 137, endPoint x: 124, endPoint y: 129, distance: 356.9
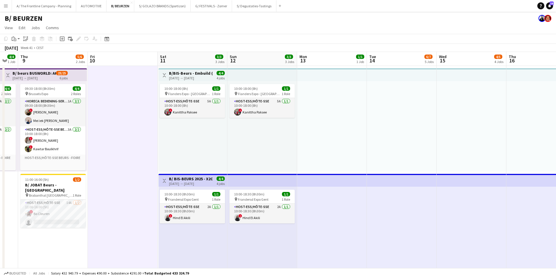
drag, startPoint x: 170, startPoint y: 123, endPoint x: 145, endPoint y: 123, distance: 24.8
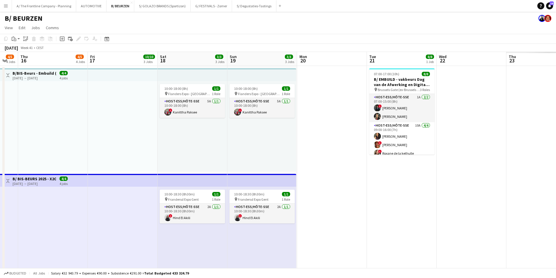
drag, startPoint x: 389, startPoint y: 135, endPoint x: 150, endPoint y: 128, distance: 238.9
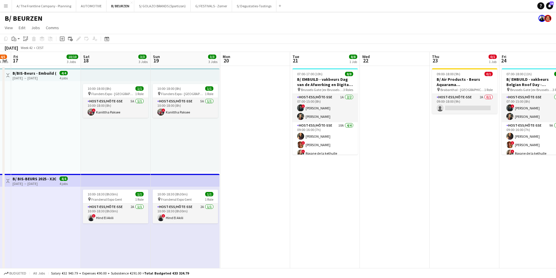
scroll to position [0, 170]
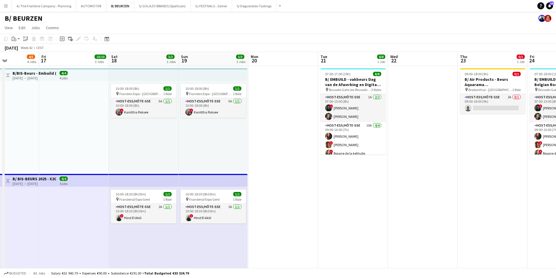
drag, startPoint x: 345, startPoint y: 139, endPoint x: 192, endPoint y: 134, distance: 153.4
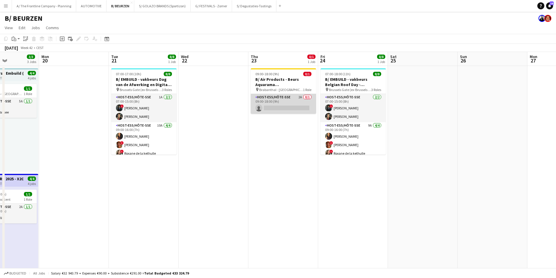
click at [283, 100] on app-card-role "Host-ess/Hôte-sse 2A 0/1 09:00-18:00 (9h) single-neutral-actions" at bounding box center [283, 104] width 65 height 20
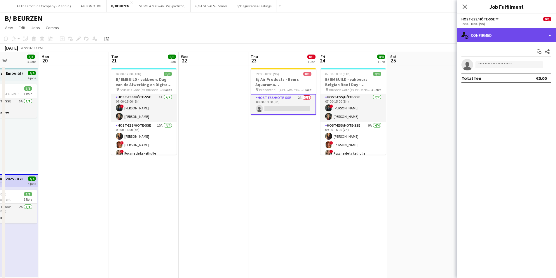
click at [518, 36] on div "single-neutral-actions-check-2 Confirmed" at bounding box center [506, 35] width 99 height 14
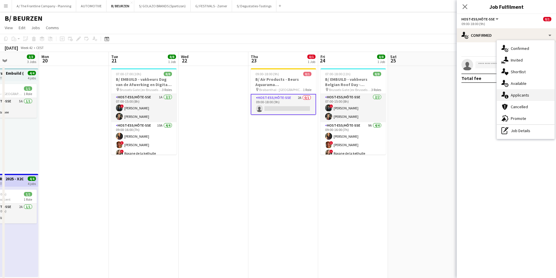
click at [520, 97] on span "Applicants" at bounding box center [520, 95] width 18 height 5
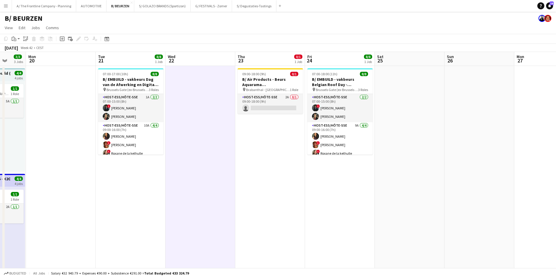
drag, startPoint x: 124, startPoint y: 192, endPoint x: 456, endPoint y: 186, distance: 332.9
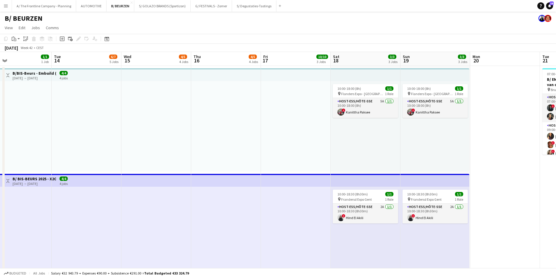
drag, startPoint x: 96, startPoint y: 178, endPoint x: 329, endPoint y: 175, distance: 232.7
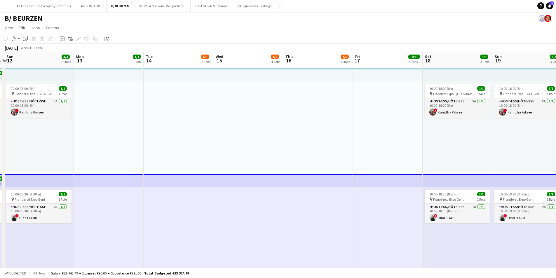
drag, startPoint x: 389, startPoint y: 158, endPoint x: 406, endPoint y: 158, distance: 16.9
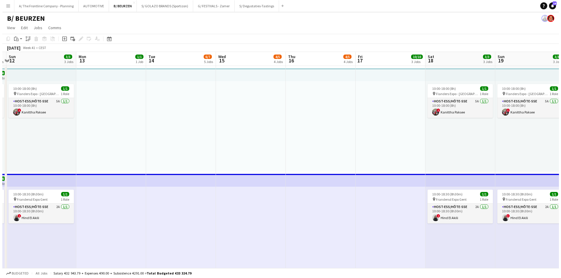
scroll to position [0, 145]
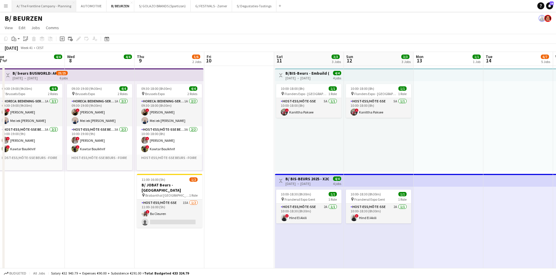
click at [37, 8] on button "A/ The Frontline Company - Planning Close" at bounding box center [44, 5] width 64 height 11
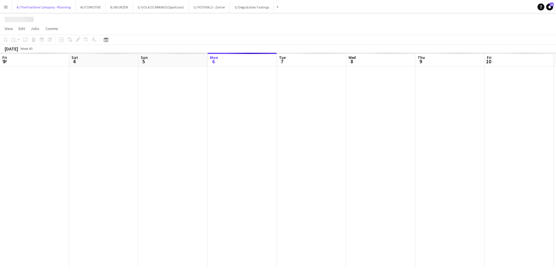
scroll to position [0, 140]
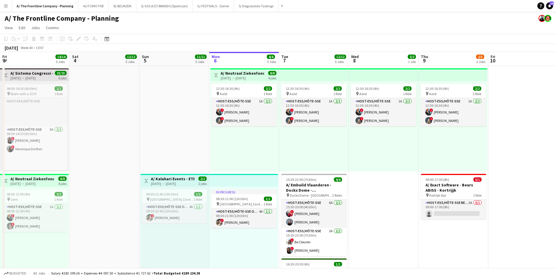
drag, startPoint x: 78, startPoint y: 183, endPoint x: 274, endPoint y: 160, distance: 196.7
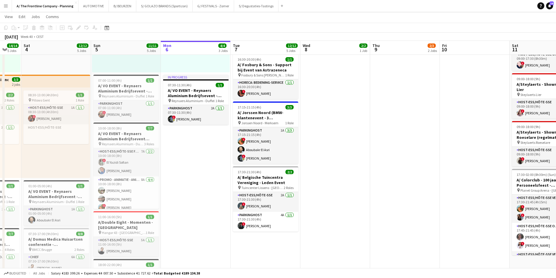
scroll to position [0, 180]
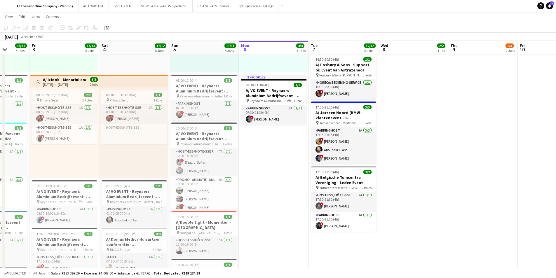
drag, startPoint x: 256, startPoint y: 156, endPoint x: 59, endPoint y: 145, distance: 197.1
click at [59, 145] on app-calendar-viewport "Tue 30 23/23 6 Jobs Wed 1 7/7 5 Jobs Thu 2 34/34 7 Jobs Fri 3 14/14 5 Jobs Sat …" at bounding box center [278, 163] width 556 height 691
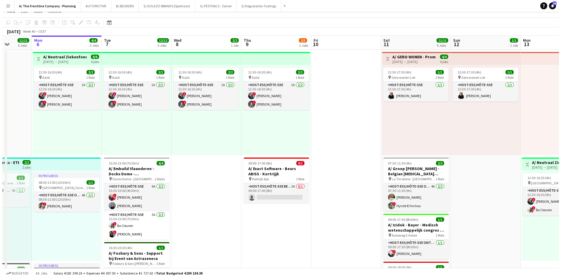
scroll to position [0, 0]
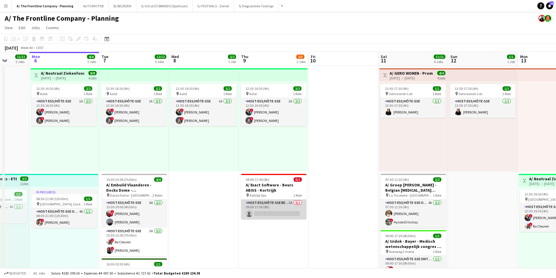
click at [265, 209] on app-card-role "Host-ess/Hôte-sse Beurs - Foire 3A 0/1 09:00-17:00 (8h) single-neutral-actions" at bounding box center [273, 210] width 65 height 20
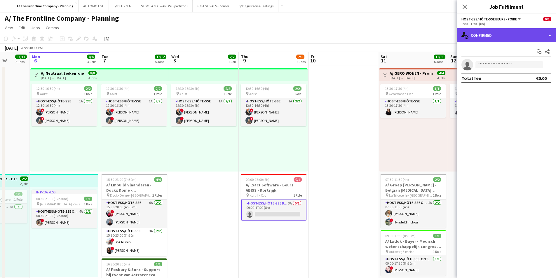
click at [508, 36] on div "single-neutral-actions-check-2 Confirmed" at bounding box center [506, 35] width 99 height 14
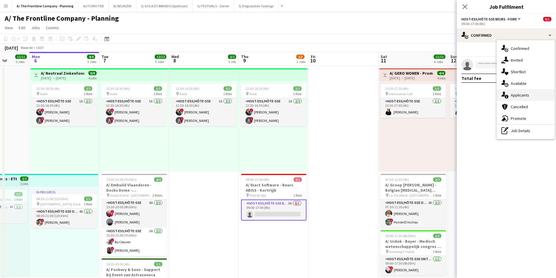
click at [518, 96] on span "Applicants" at bounding box center [520, 95] width 18 height 5
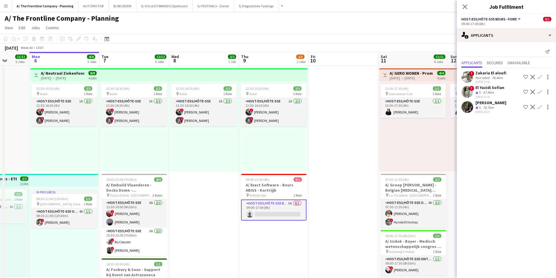
click at [492, 103] on div "[PERSON_NAME]" at bounding box center [491, 102] width 31 height 5
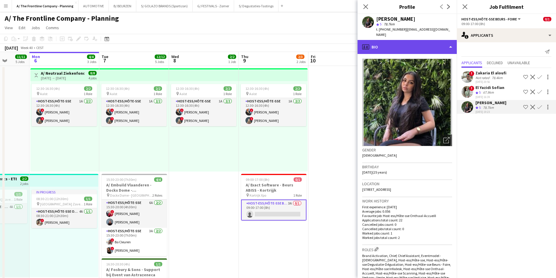
click at [401, 41] on div "profile Bio" at bounding box center [407, 47] width 99 height 14
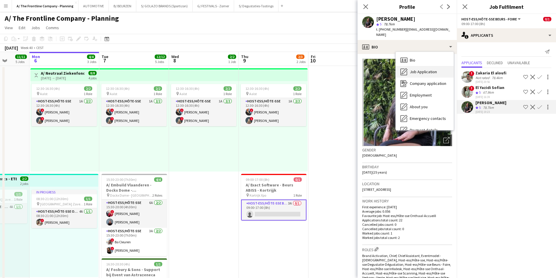
click at [409, 66] on div "Job Application Job Application" at bounding box center [425, 72] width 58 height 12
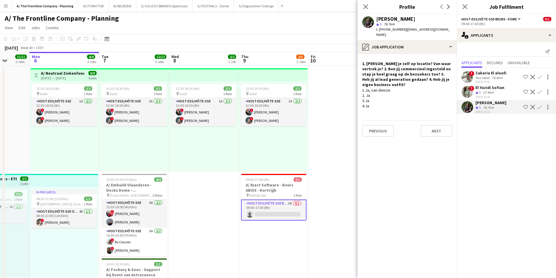
click at [476, 74] on div "Zakaria El aloufi" at bounding box center [491, 72] width 31 height 5
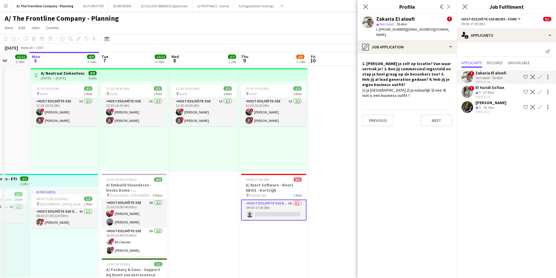
click at [479, 102] on div "[PERSON_NAME]" at bounding box center [491, 102] width 31 height 5
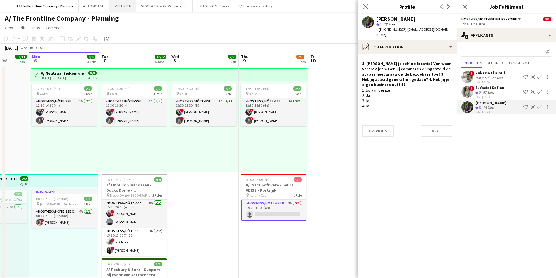
click at [119, 8] on button "B/ BEURZEN Close" at bounding box center [122, 5] width 27 height 11
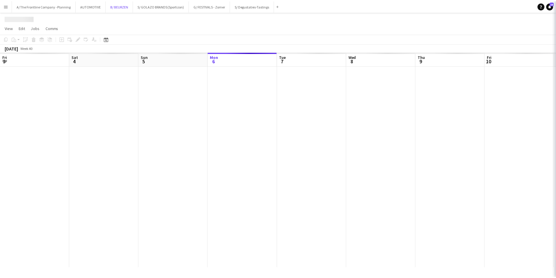
scroll to position [0, 140]
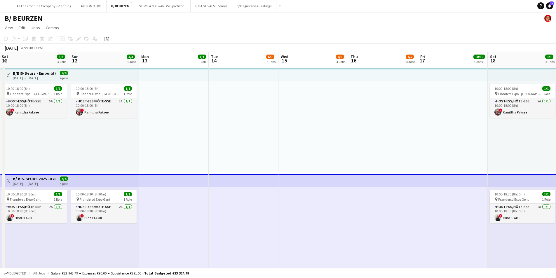
drag, startPoint x: 426, startPoint y: 145, endPoint x: 188, endPoint y: 142, distance: 238.0
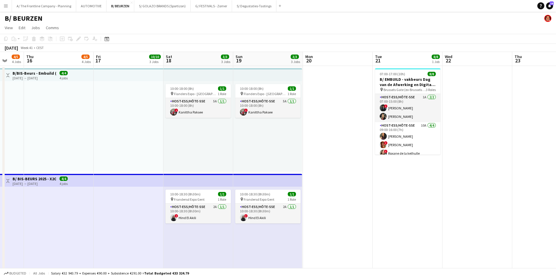
drag, startPoint x: 114, startPoint y: 146, endPoint x: 99, endPoint y: 146, distance: 15.8
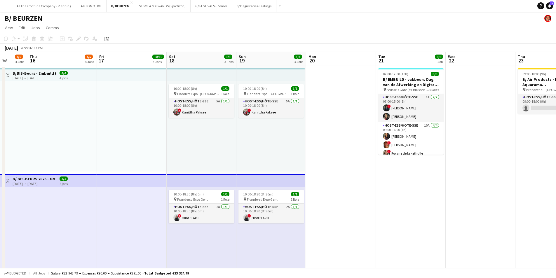
drag, startPoint x: 462, startPoint y: 161, endPoint x: 119, endPoint y: 157, distance: 343.1
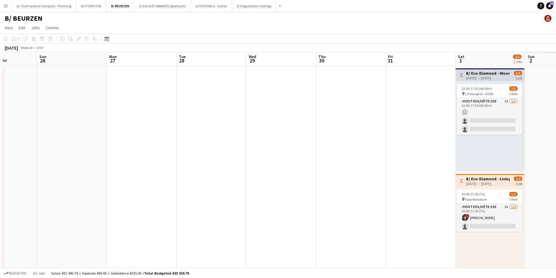
drag, startPoint x: 406, startPoint y: 152, endPoint x: 310, endPoint y: 146, distance: 96.2
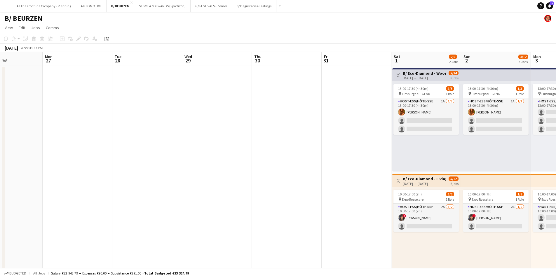
drag, startPoint x: 368, startPoint y: 148, endPoint x: 79, endPoint y: 144, distance: 289.4
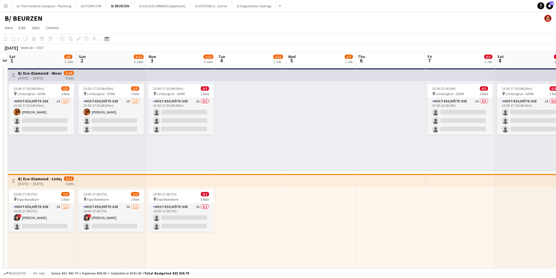
scroll to position [0, 150]
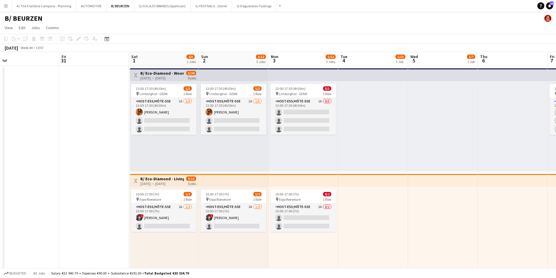
drag, startPoint x: 279, startPoint y: 143, endPoint x: -75, endPoint y: 139, distance: 353.9
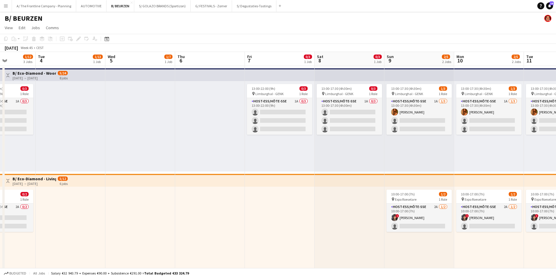
drag, startPoint x: 314, startPoint y: 147, endPoint x: 49, endPoint y: 142, distance: 264.3
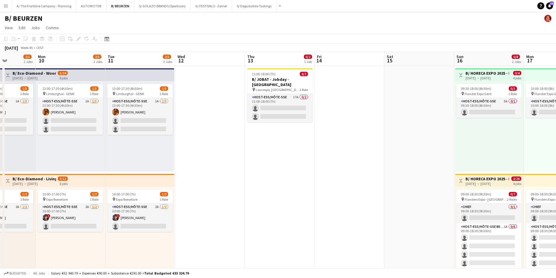
drag, startPoint x: 264, startPoint y: 160, endPoint x: 127, endPoint y: 149, distance: 137.1
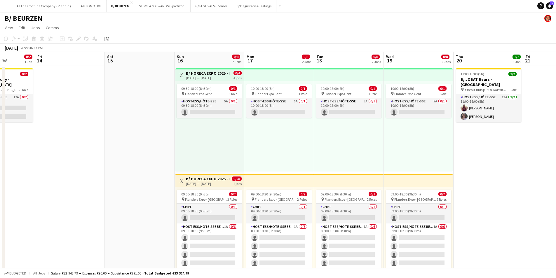
drag, startPoint x: 310, startPoint y: 152, endPoint x: 192, endPoint y: 147, distance: 117.4
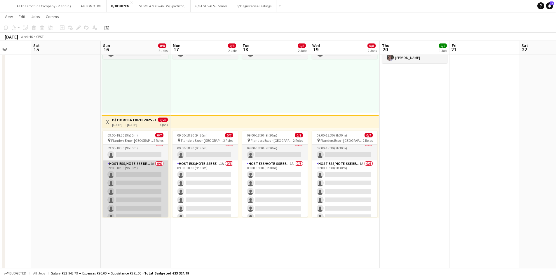
scroll to position [0, 0]
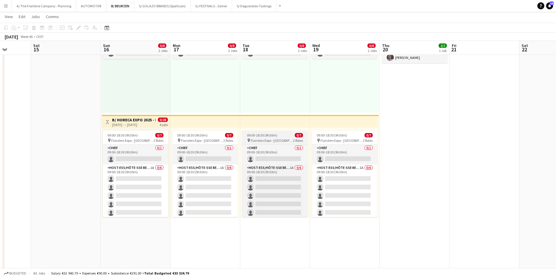
click at [276, 135] on span "09:00-18:30 (9h30m)" at bounding box center [262, 135] width 30 height 4
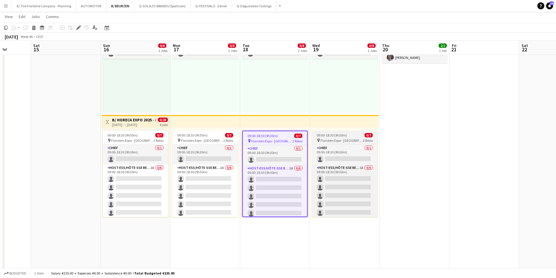
click at [321, 134] on span "09:00-18:30 (9h30m)" at bounding box center [332, 135] width 30 height 4
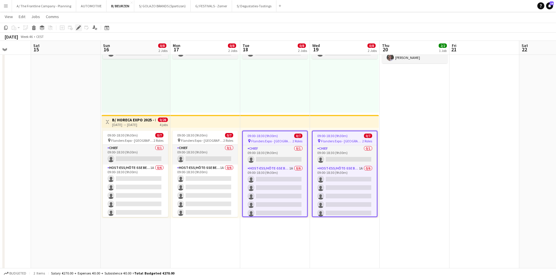
click at [76, 27] on icon "Edit" at bounding box center [78, 27] width 5 height 5
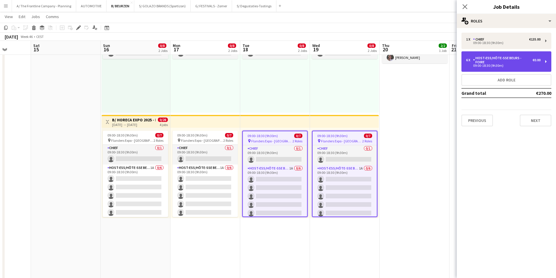
click at [488, 64] on div "09:00-18:30 (9h30m)" at bounding box center [503, 65] width 74 height 3
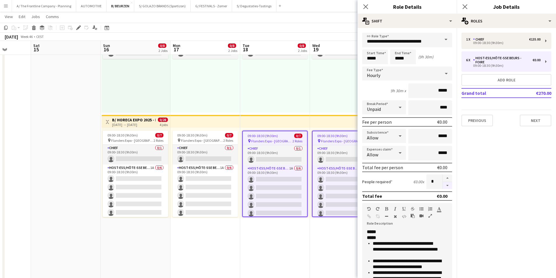
click at [443, 185] on button "button" at bounding box center [447, 185] width 9 height 7
type input "*"
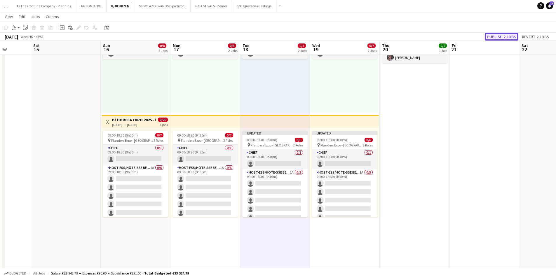
click at [498, 39] on button "Publish 2 jobs" at bounding box center [502, 37] width 34 height 8
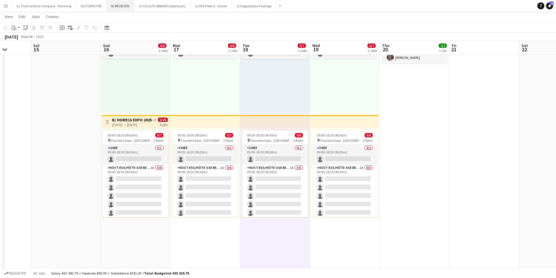
click at [110, 7] on button "B/ BEURZEN Close" at bounding box center [121, 5] width 28 height 11
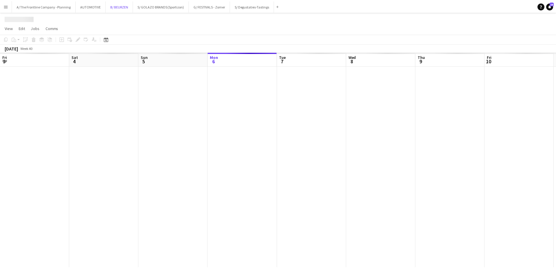
scroll to position [0, 140]
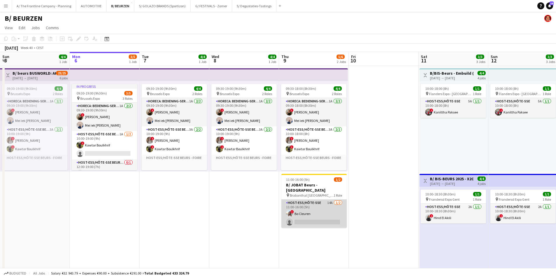
click at [322, 210] on app-card-role "Host-ess/Hôte-sse 14A [DATE] 11:00-16:00 (5h) ! [PERSON_NAME] single-neutral-ac…" at bounding box center [313, 214] width 65 height 28
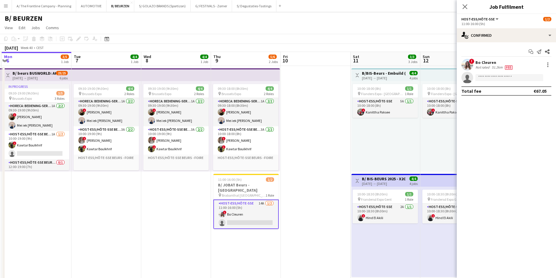
scroll to position [0, 182]
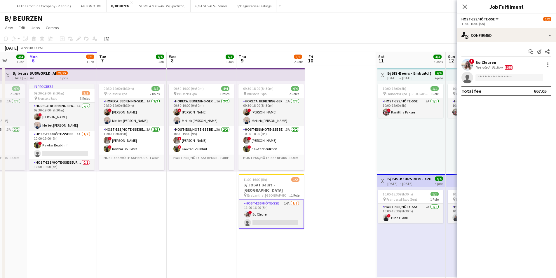
drag, startPoint x: 344, startPoint y: 182, endPoint x: 262, endPoint y: 176, distance: 82.5
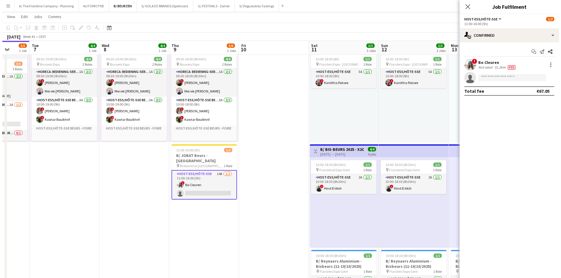
scroll to position [0, 0]
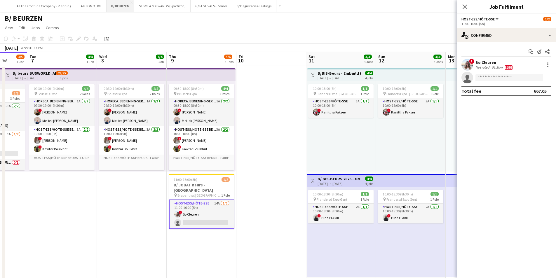
click at [117, 4] on button "B/ BEURZEN Close" at bounding box center [121, 5] width 28 height 11
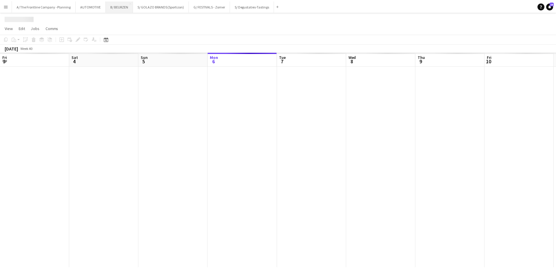
scroll to position [0, 140]
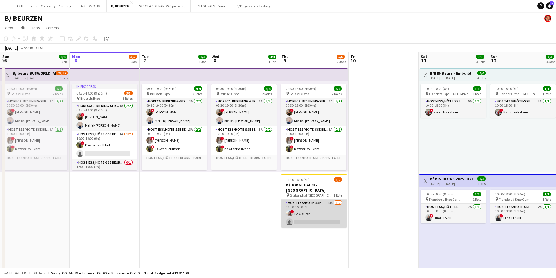
click at [321, 209] on app-card-role "Host-ess/Hôte-sse 14A [DATE] 11:00-16:00 (5h) ! [PERSON_NAME] single-neutral-ac…" at bounding box center [313, 214] width 65 height 28
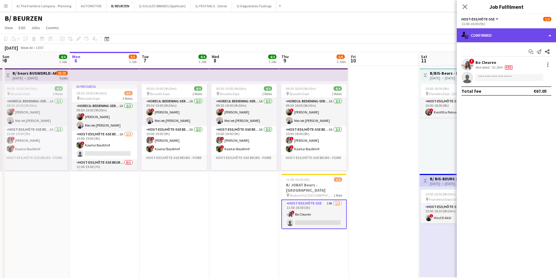
click at [504, 36] on div "single-neutral-actions-check-2 Confirmed" at bounding box center [506, 35] width 99 height 14
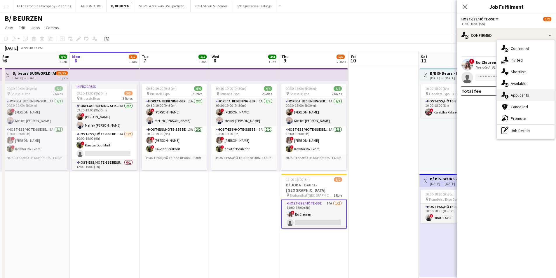
click at [518, 95] on span "Applicants" at bounding box center [520, 95] width 18 height 5
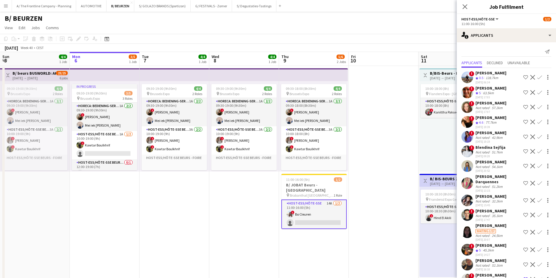
scroll to position [14, 0]
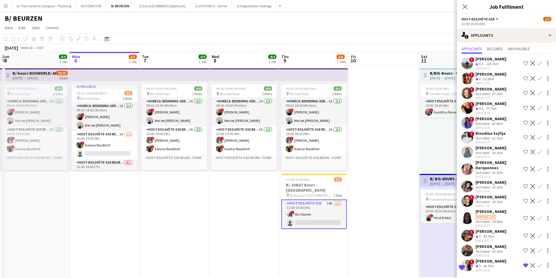
click at [489, 264] on div "48.7km" at bounding box center [488, 266] width 13 height 5
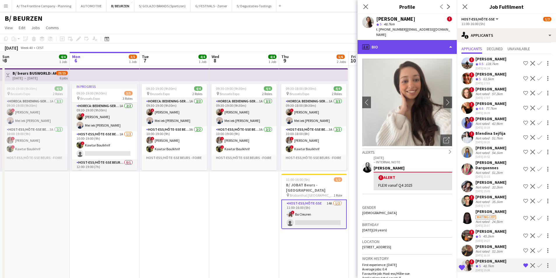
click at [412, 41] on div "profile Bio" at bounding box center [407, 47] width 99 height 14
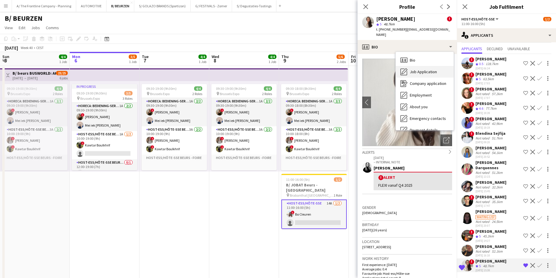
click at [422, 69] on span "Job Application" at bounding box center [423, 71] width 27 height 5
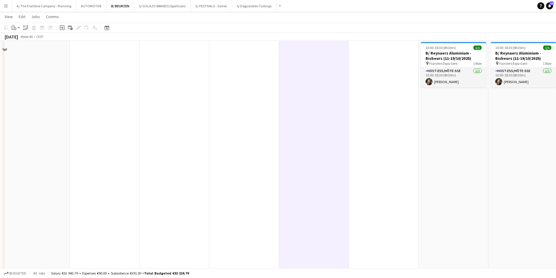
scroll to position [146, 0]
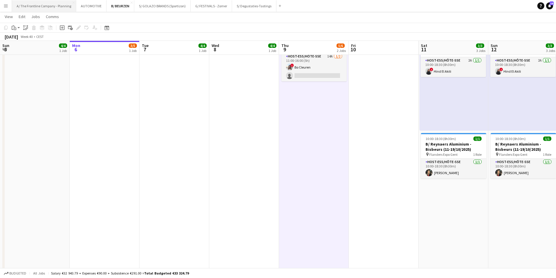
click at [52, 6] on button "A/ The Frontline Company - Planning Close" at bounding box center [44, 5] width 64 height 11
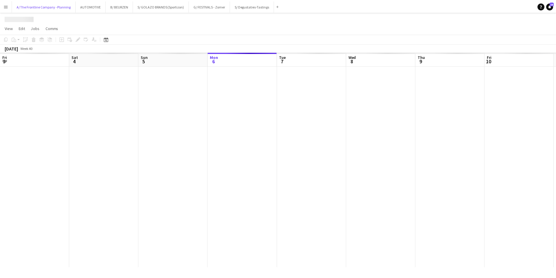
scroll to position [0, 140]
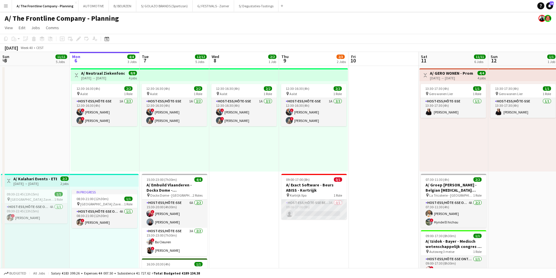
click at [313, 213] on app-card-role "Host-ess/Hôte-sse Beurs - Foire 3A 0/1 09:00-17:00 (8h) single-neutral-actions" at bounding box center [313, 210] width 65 height 20
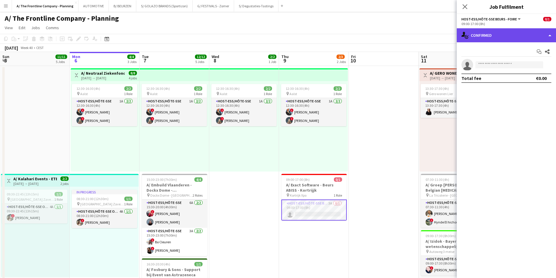
click at [502, 32] on div "single-neutral-actions-check-2 Confirmed" at bounding box center [506, 35] width 99 height 14
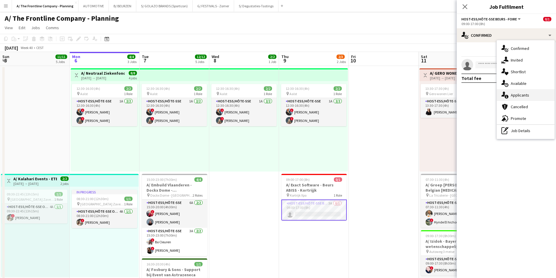
click at [513, 95] on span "Applicants" at bounding box center [520, 95] width 18 height 5
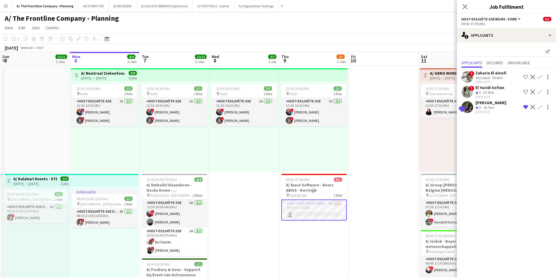
click at [486, 107] on div "78.7km" at bounding box center [488, 107] width 13 height 5
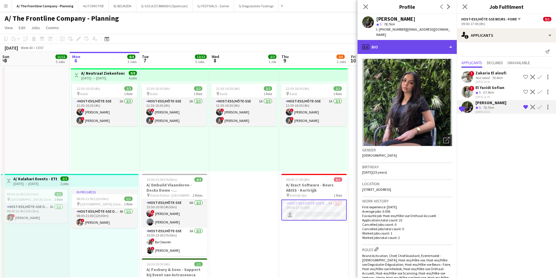
click at [415, 46] on div "profile Bio" at bounding box center [407, 47] width 99 height 14
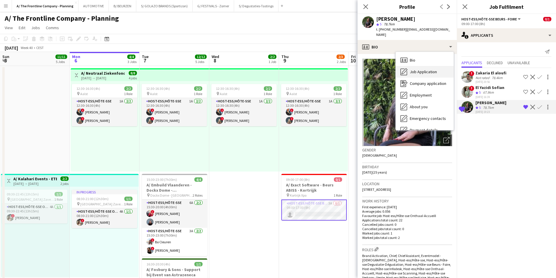
click at [417, 69] on span "Job Application" at bounding box center [423, 71] width 27 height 5
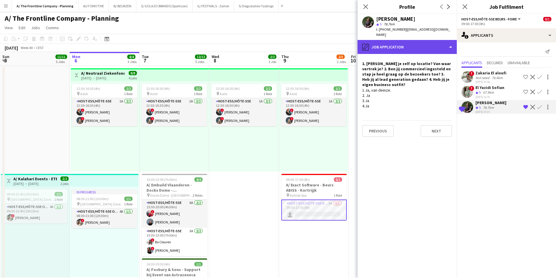
click at [403, 43] on div "pencil4 Job Application" at bounding box center [407, 47] width 99 height 14
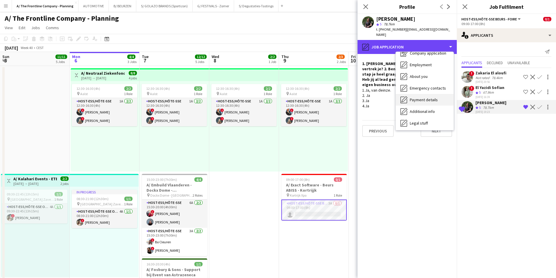
scroll to position [55, 0]
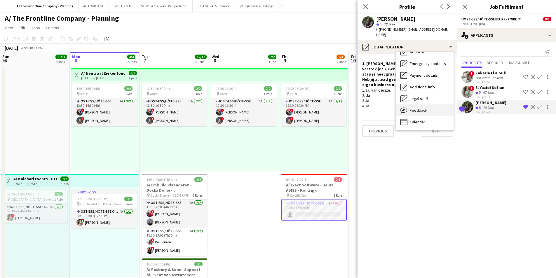
click at [415, 108] on span "Feedback" at bounding box center [419, 110] width 18 height 5
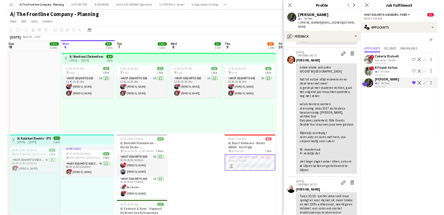
scroll to position [88, 0]
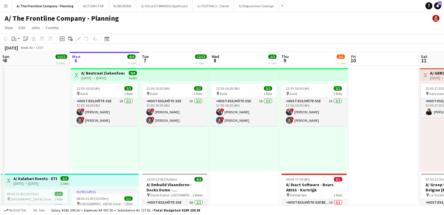
scroll to position [0, 140]
